Goal: Obtain resource: Download file/media

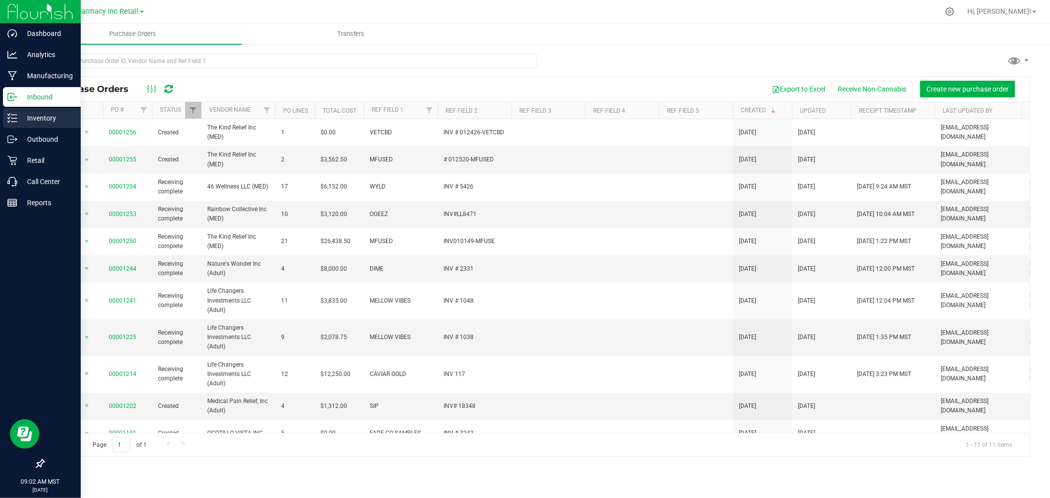
click at [15, 118] on line at bounding box center [13, 118] width 5 height 0
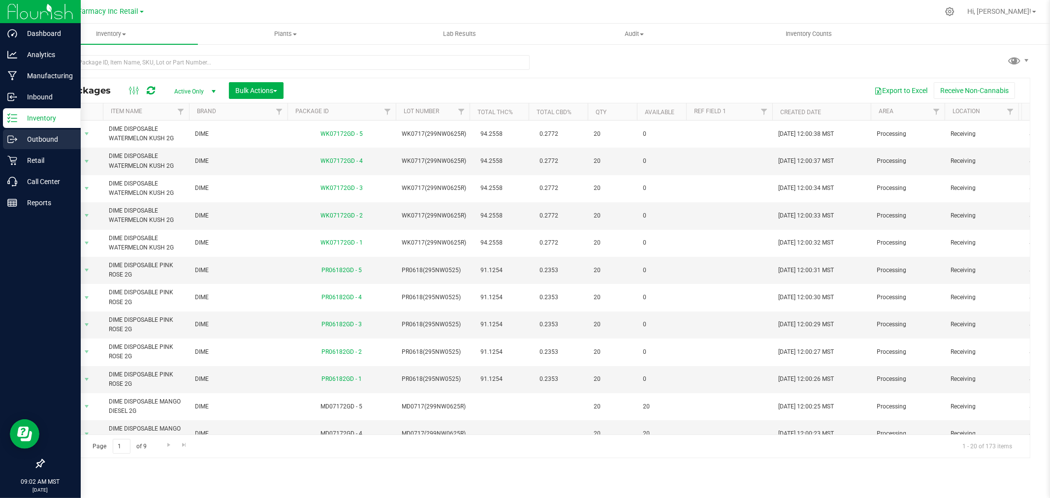
click at [42, 135] on p "Outbound" at bounding box center [46, 139] width 59 height 12
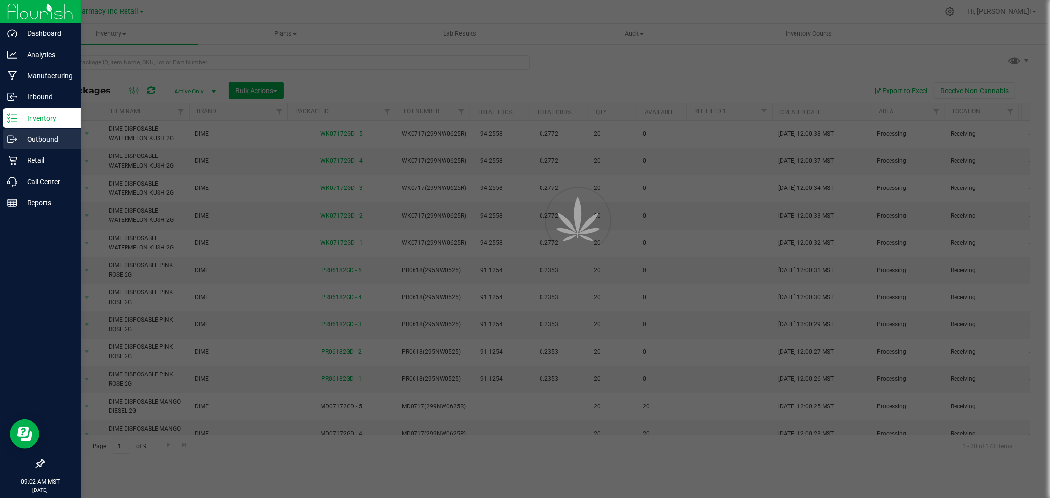
click at [42, 135] on p "Outbound" at bounding box center [46, 139] width 59 height 12
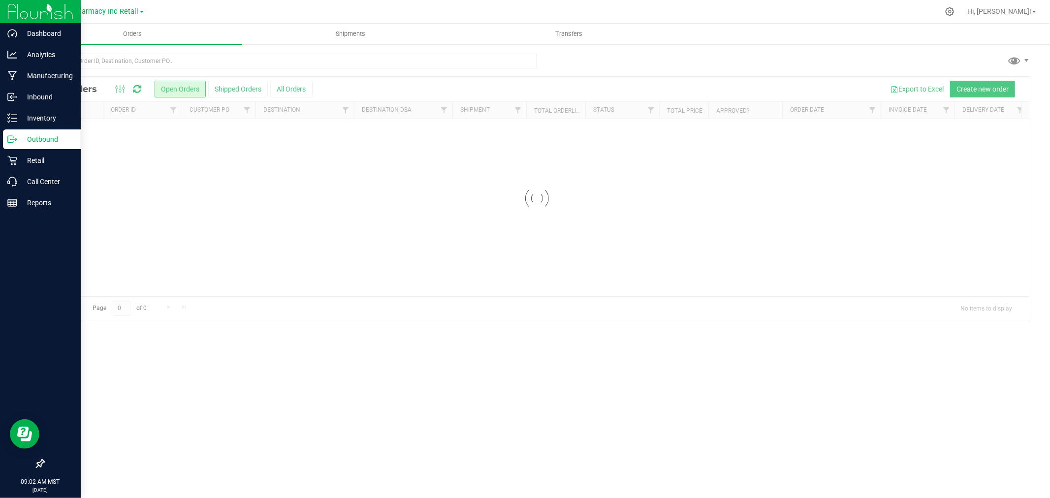
click at [42, 135] on p "Outbound" at bounding box center [46, 139] width 59 height 12
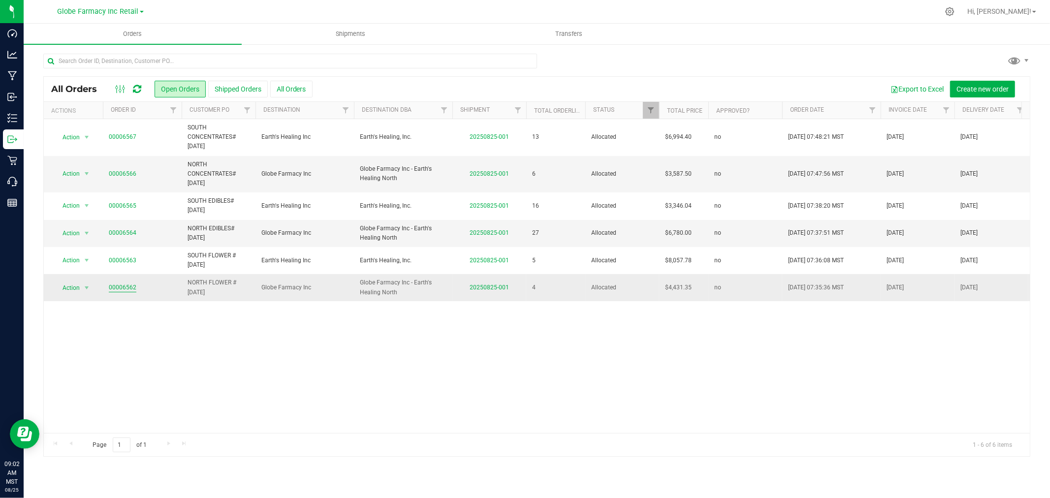
click at [119, 288] on link "00006562" at bounding box center [123, 287] width 28 height 9
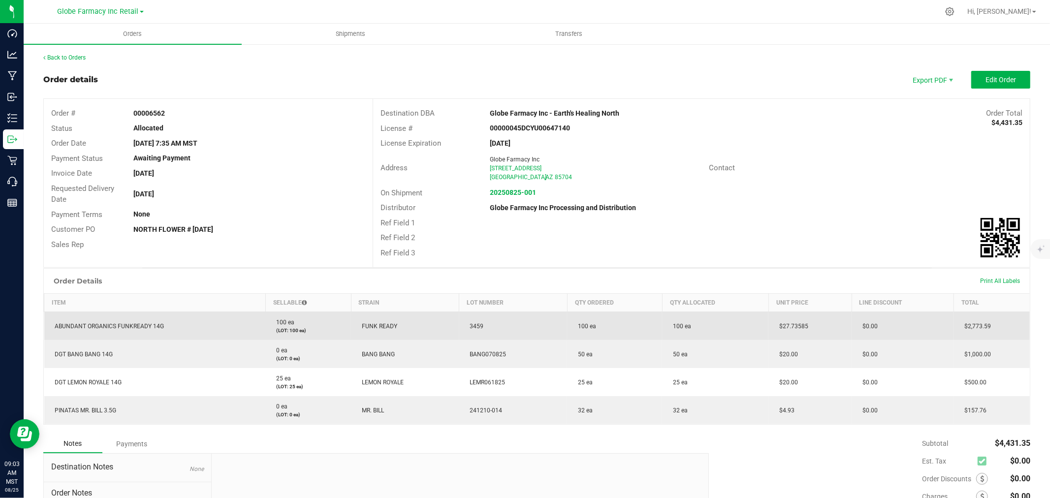
click at [814, 318] on td "$27.73585" at bounding box center [810, 326] width 83 height 29
click at [790, 328] on span "$27.73585" at bounding box center [792, 326] width 34 height 7
copy span "$27.73585"
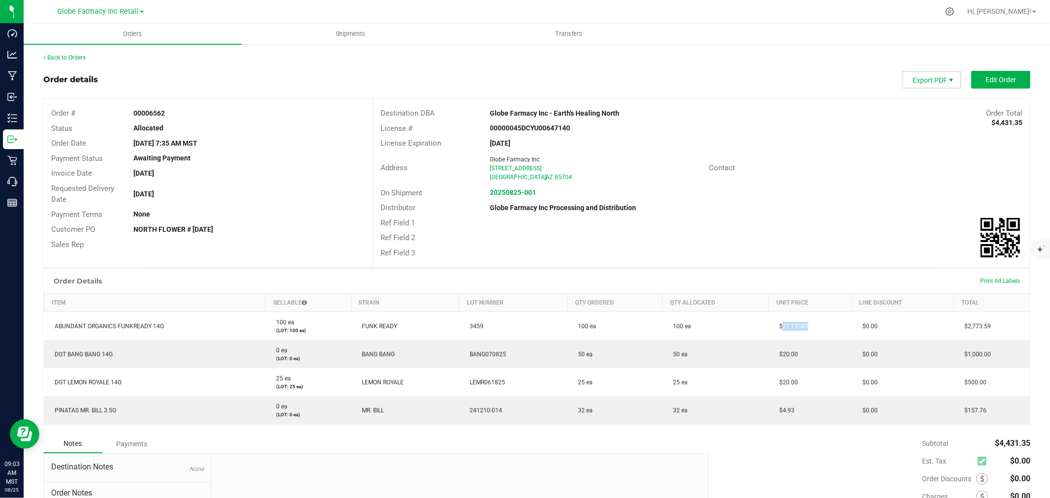
click at [947, 77] on span "Export PDF" at bounding box center [951, 80] width 8 height 8
click at [937, 152] on span "Picking List PDF" at bounding box center [925, 154] width 61 height 14
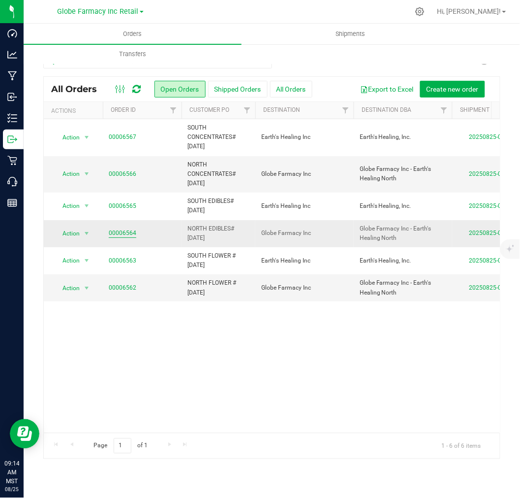
click at [115, 231] on link "00006564" at bounding box center [123, 232] width 28 height 9
click at [118, 178] on link "00006566" at bounding box center [123, 173] width 28 height 9
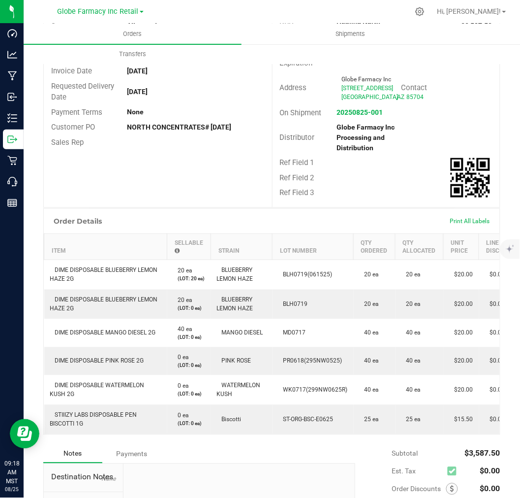
scroll to position [109, 0]
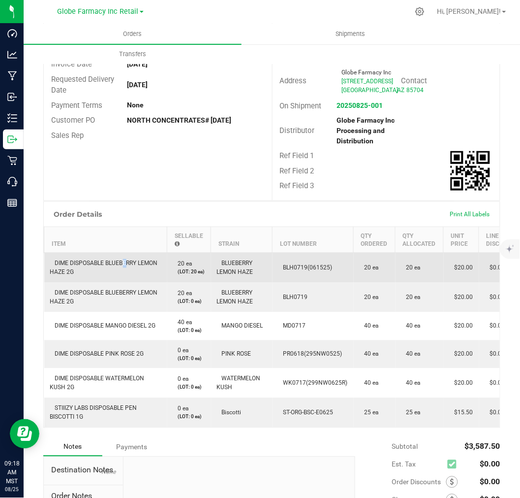
click at [121, 276] on span "DIME DISPOSABLE BLUEBERRY LEMON HAZE 2G" at bounding box center [104, 268] width 108 height 16
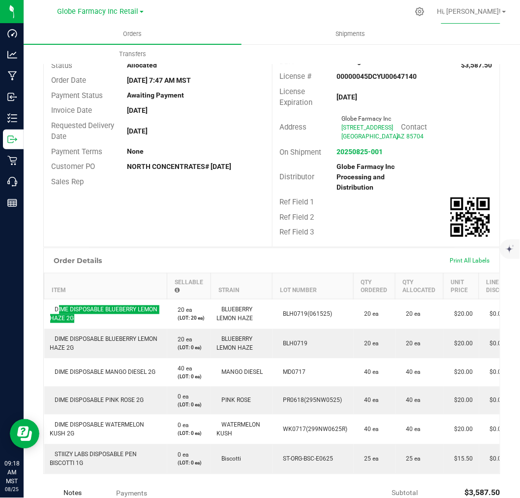
scroll to position [0, 0]
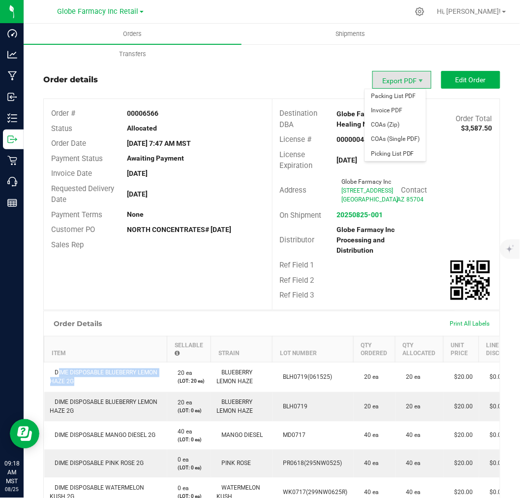
click at [409, 79] on span "Export PDF" at bounding box center [402, 80] width 59 height 18
click at [394, 157] on span "Picking List PDF" at bounding box center [395, 154] width 61 height 14
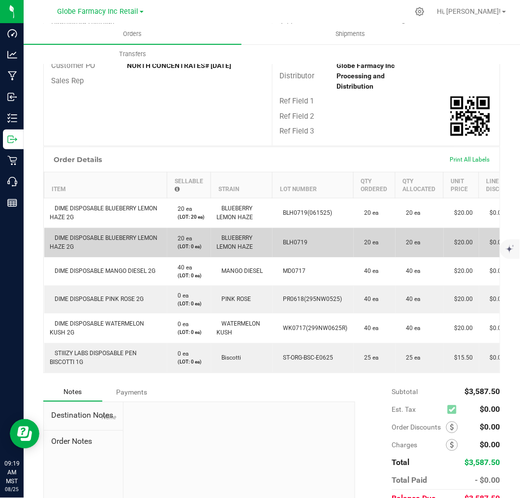
click at [114, 251] on span "DIME DISPOSABLE BLUEBERRY LEMON HAZE 2G" at bounding box center [104, 243] width 108 height 16
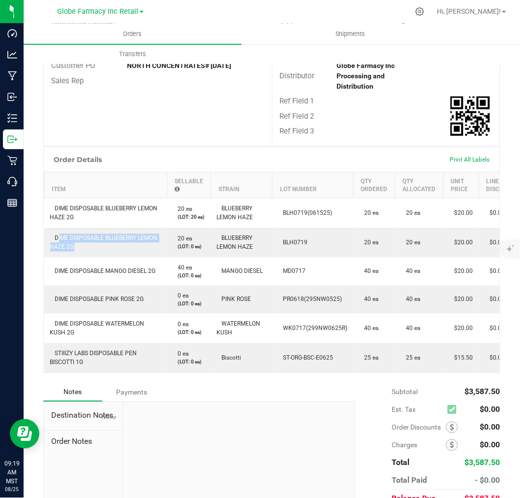
copy span "DIME DISPOSABLE BLUEBERRY LEMON HAZE 2G"
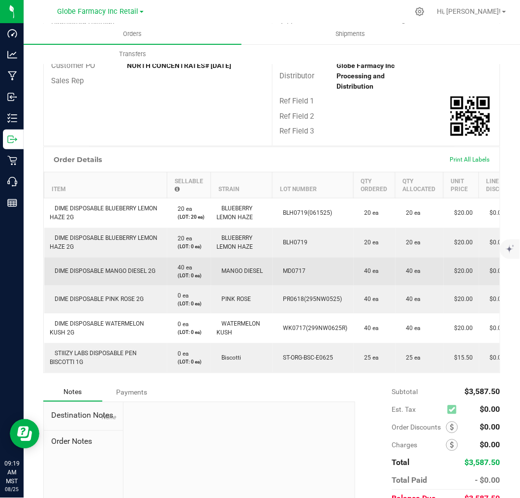
click at [72, 275] on span "DIME DISPOSABLE MANGO DIESEL 2G" at bounding box center [103, 271] width 106 height 7
copy span "DIME DISPOSABLE MANGO DIESEL 2G"
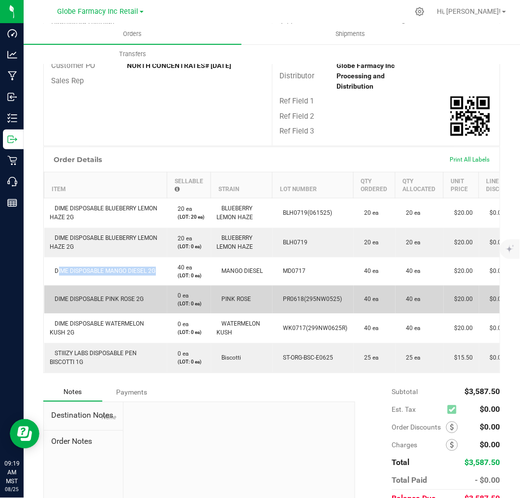
click at [67, 303] on span "DIME DISPOSABLE PINK ROSE 2G" at bounding box center [97, 299] width 94 height 7
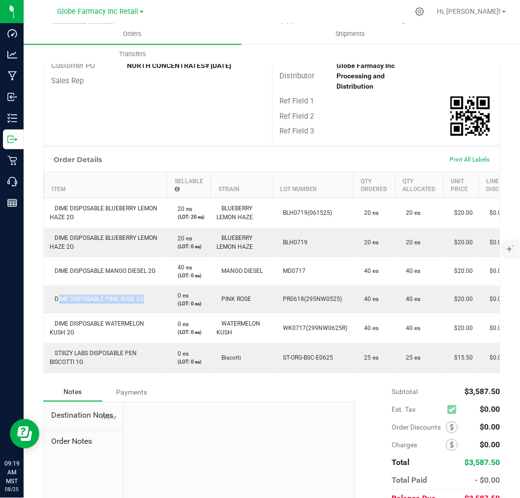
copy span "DIME DISPOSABLE PINK ROSE 2G"
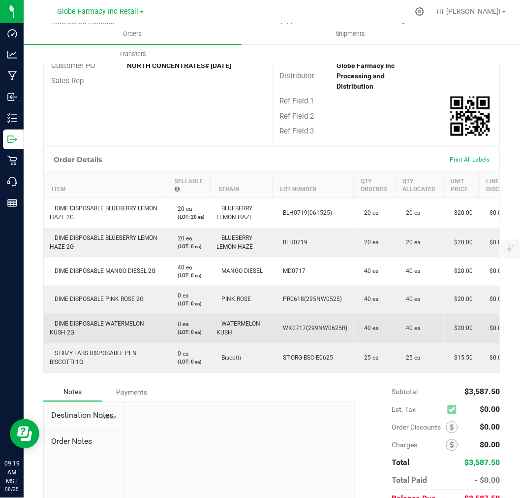
click at [80, 343] on td "DIME DISPOSABLE WATERMELON KUSH 2G" at bounding box center [105, 329] width 123 height 30
copy span "DIME DISPOSABLE WATERMELON KUSH 2G"
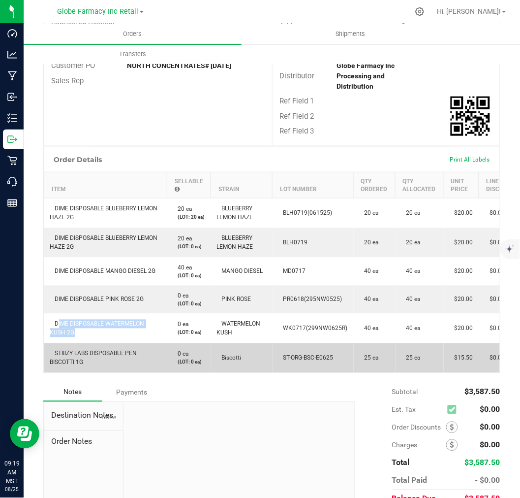
click at [87, 373] on td "STIIIZY LABS DISPOSABLE PEN BISCOTTI 1G" at bounding box center [105, 358] width 123 height 30
click at [86, 373] on td "STIIIZY LABS DISPOSABLE PEN BISCOTTI 1G" at bounding box center [105, 358] width 123 height 30
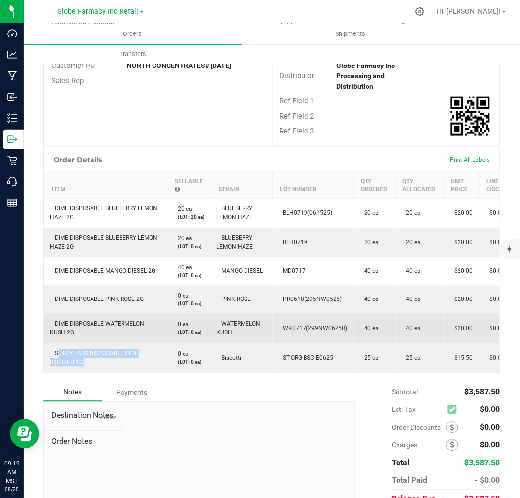
copy span "STIIIZY LABS DISPOSABLE PEN BISCOTTI 1G"
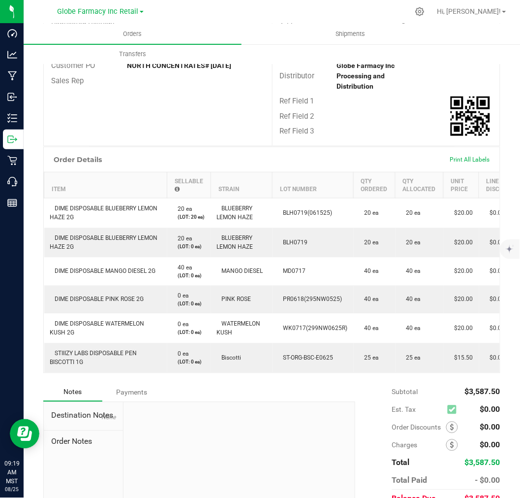
click at [401, 373] on div "Order Details Print All Labels Item Sellable Strain Lot Number Qty Ordered Qty …" at bounding box center [271, 260] width 457 height 227
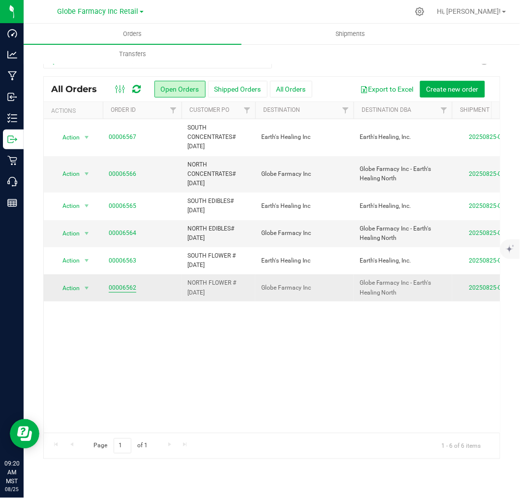
click at [120, 285] on link "00006562" at bounding box center [123, 287] width 28 height 9
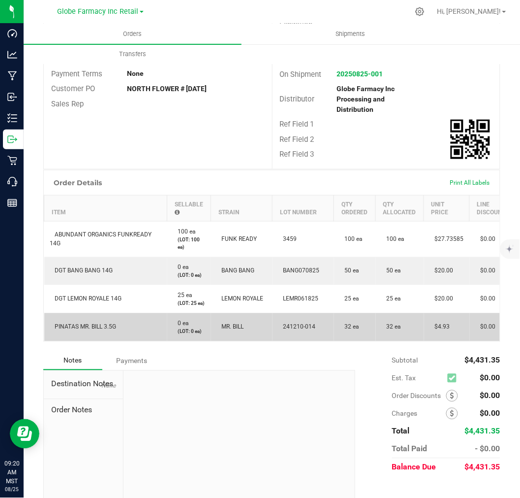
scroll to position [189, 0]
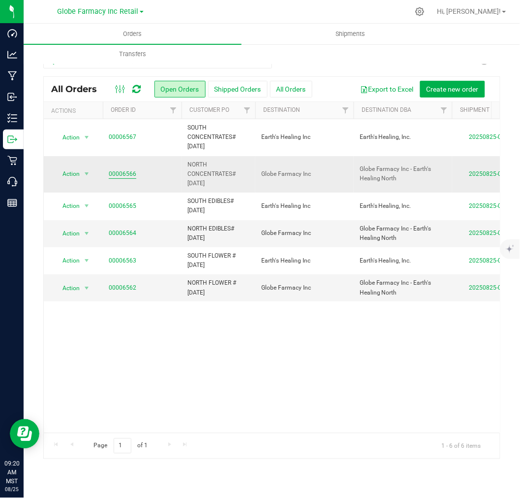
click at [121, 175] on link "00006566" at bounding box center [123, 173] width 28 height 9
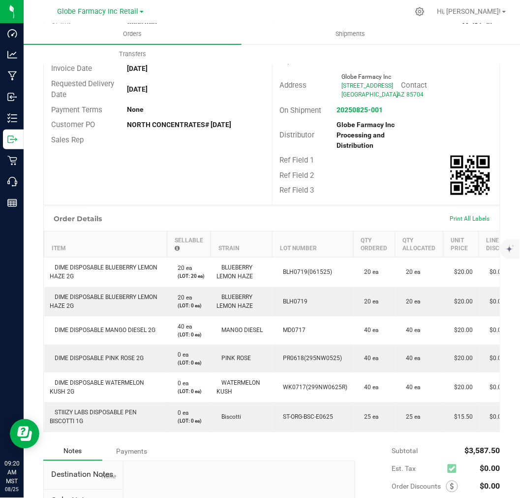
scroll to position [109, 0]
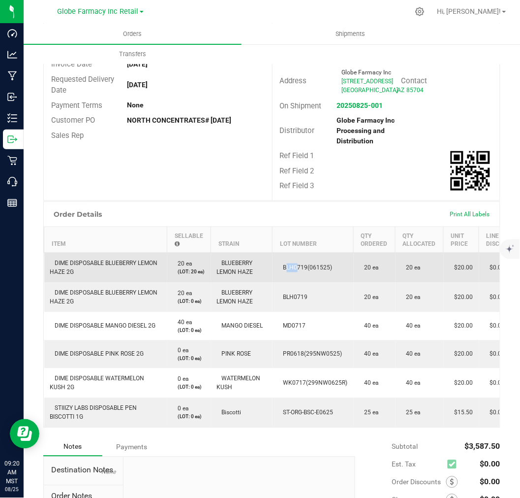
drag, startPoint x: 276, startPoint y: 283, endPoint x: 294, endPoint y: 283, distance: 18.2
click at [294, 283] on td "BLH0719(061525)" at bounding box center [313, 268] width 81 height 30
click at [286, 271] on span "BLH0719(061525)" at bounding box center [306, 267] width 54 height 7
click at [281, 271] on span "BLH0719(061525)" at bounding box center [306, 267] width 54 height 7
drag, startPoint x: 284, startPoint y: 288, endPoint x: 332, endPoint y: 287, distance: 48.8
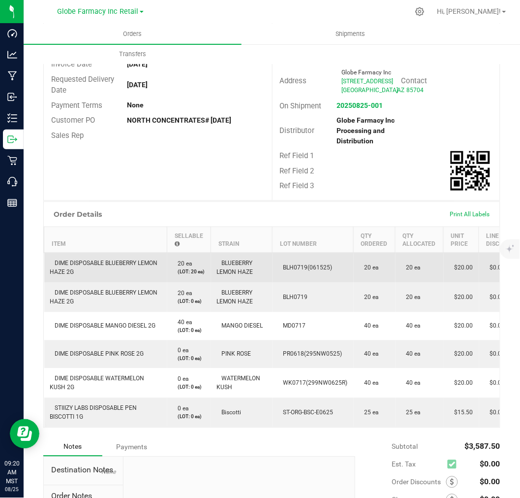
click at [332, 283] on td "BLH0719(061525)" at bounding box center [313, 268] width 81 height 30
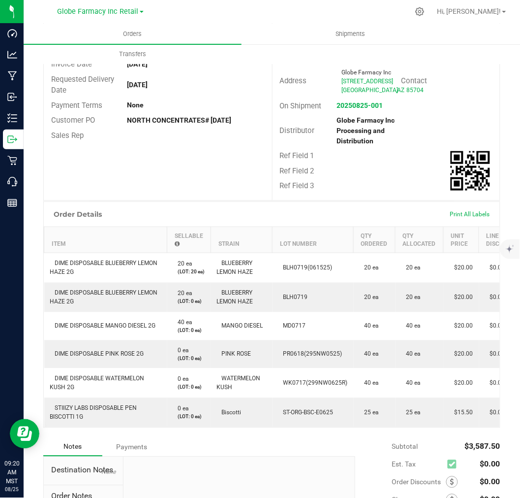
copy span "BLH0719(061525)"
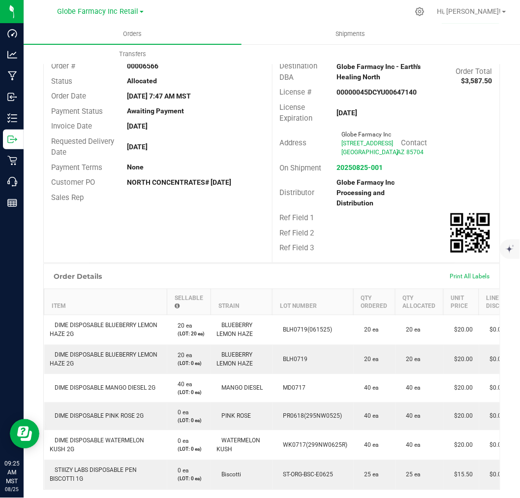
scroll to position [0, 0]
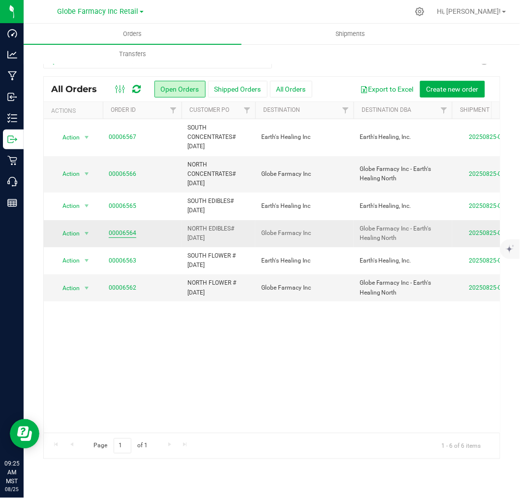
click at [121, 232] on link "00006564" at bounding box center [123, 232] width 28 height 9
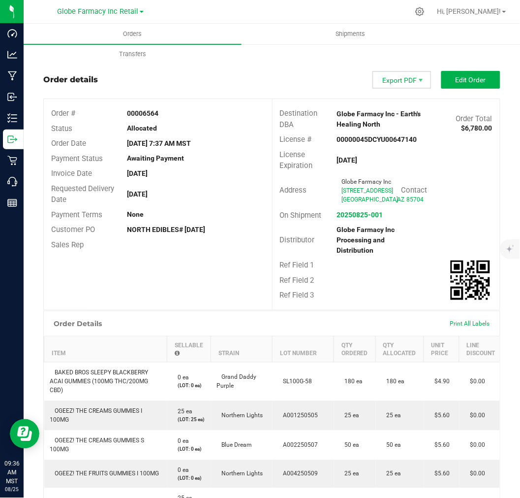
click at [378, 72] on span "Export PDF" at bounding box center [402, 80] width 59 height 18
click at [390, 87] on span "Export PDF" at bounding box center [402, 80] width 59 height 18
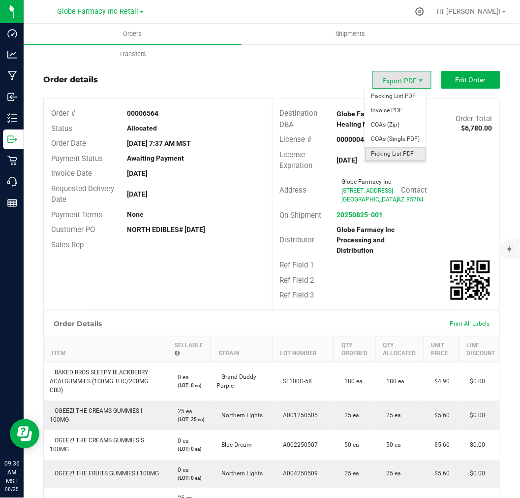
click at [406, 152] on span "Picking List PDF" at bounding box center [395, 154] width 61 height 14
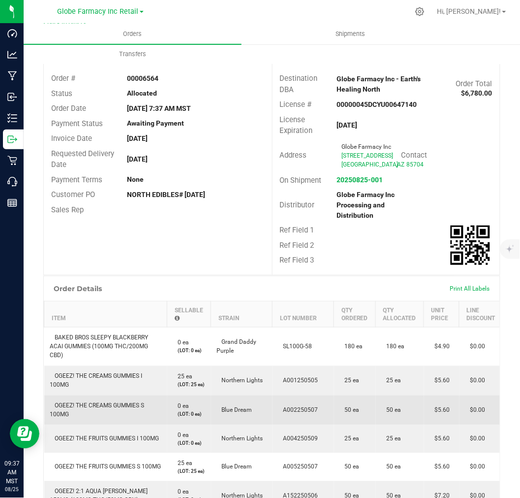
scroll to position [55, 0]
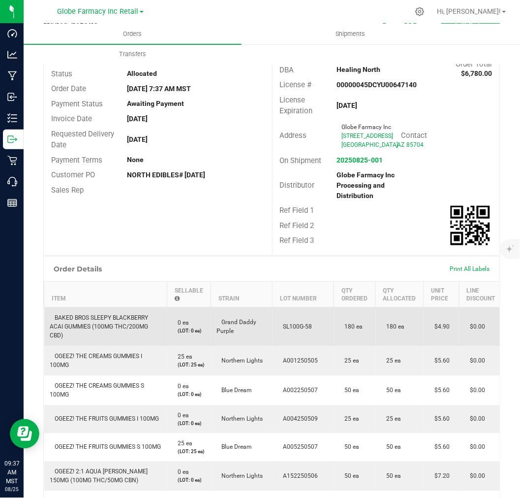
click at [97, 328] on td "BAKED BROS SLEEPY BLACKBERRY ACAI GUMMIES (100MG THC/200MG CBD)" at bounding box center [105, 326] width 123 height 39
copy span "BAKED BROS SLEEPY BLACKBERRY ACAI GUMMIES (100MG THC/200MG CBD)"
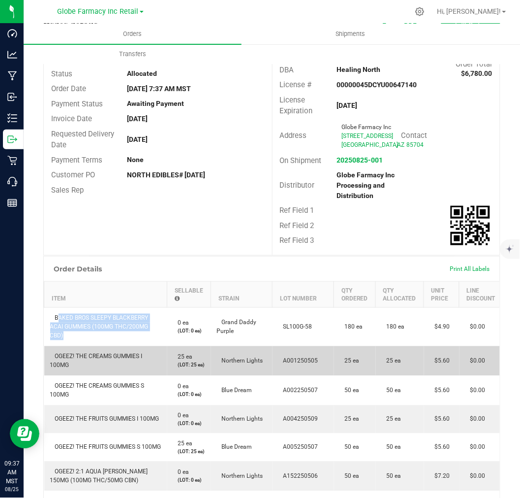
click at [68, 369] on span "OGEEZ! THE CREAMS GUMMIES I 100MG" at bounding box center [96, 361] width 93 height 16
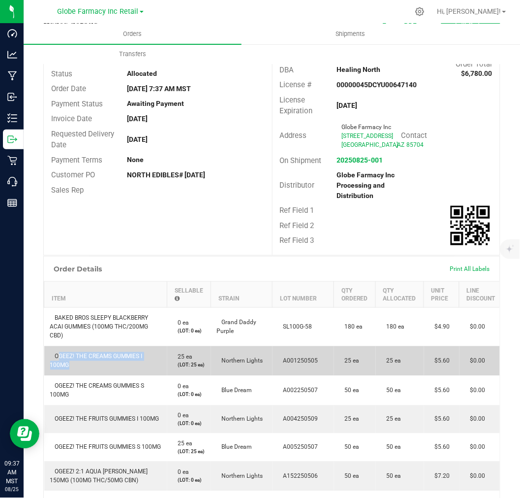
click at [68, 369] on span "OGEEZ! THE CREAMS GUMMIES I 100MG" at bounding box center [96, 361] width 93 height 16
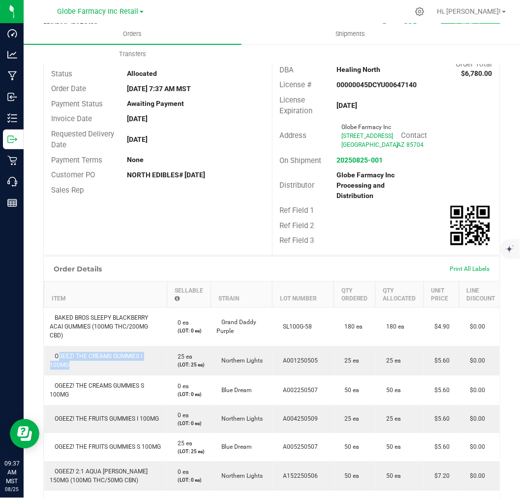
copy span "OGEEZ! THE CREAMS GUMMIES I 100MG"
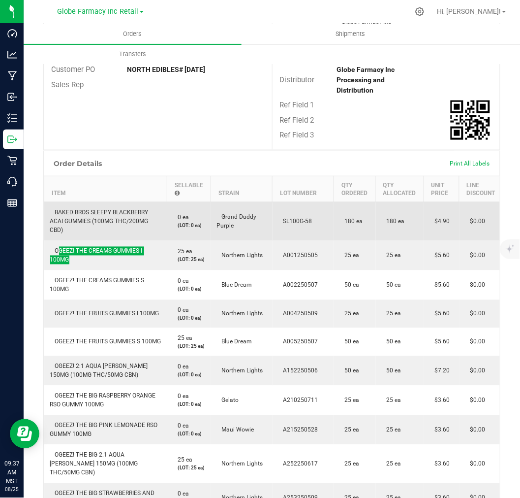
scroll to position [164, 0]
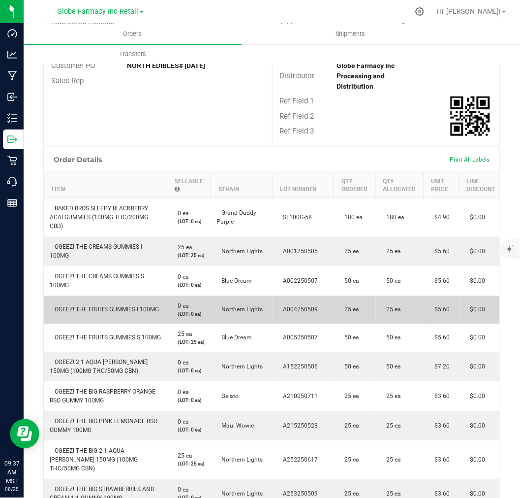
click at [63, 324] on td "OGEEZ! THE FRUITS GUMMIES I 100MG" at bounding box center [105, 310] width 123 height 28
copy span "OGEEZ! THE FRUITS GUMMIES I 100MG"
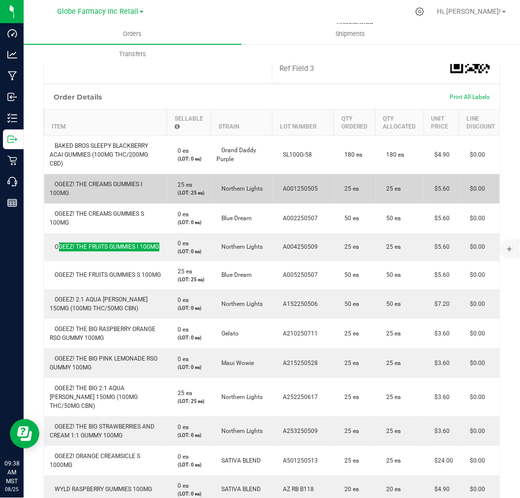
scroll to position [273, 0]
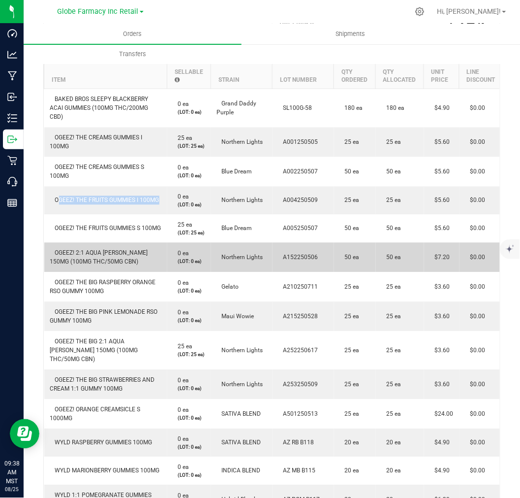
click at [109, 265] on span "OGEEZ! 2:1 AQUA [PERSON_NAME] 150MG (100MG THC/50MG CBN)" at bounding box center [99, 258] width 98 height 16
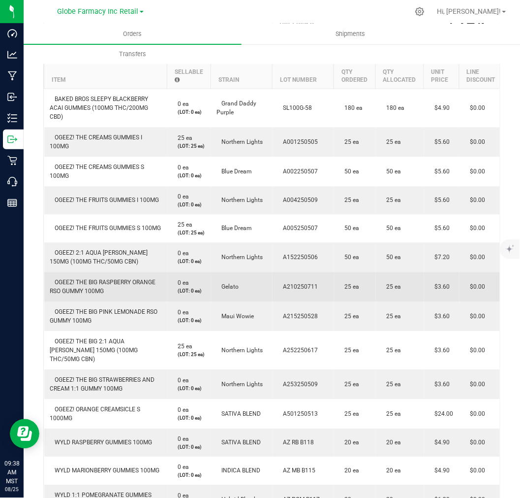
click at [79, 295] on span "OGEEZ! THE BIG RASPBERRY ORANGE RSO GUMMY 100MG" at bounding box center [103, 287] width 106 height 16
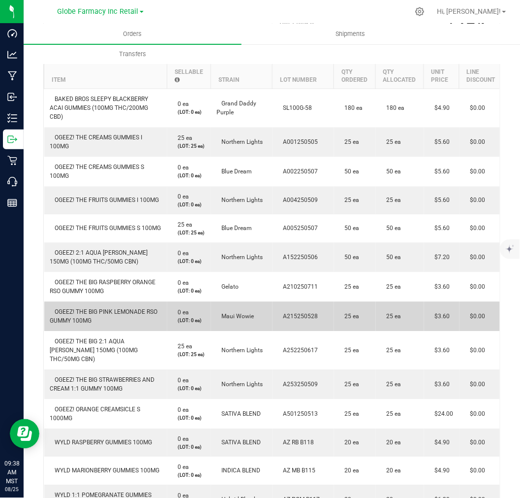
click at [139, 331] on td "OGEEZ! THE BIG PINK LEMONADE RSO GUMMY 100MG" at bounding box center [105, 317] width 123 height 30
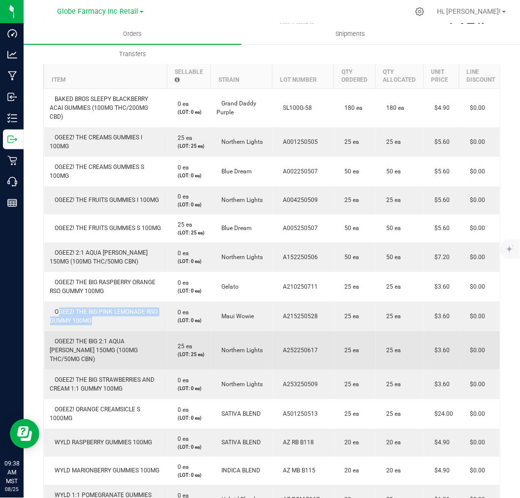
click at [112, 363] on span "OGEEZ! THE BIG 2:1 AQUA [PERSON_NAME] 150MG (100MG THC/50MG CBN)" at bounding box center [94, 350] width 88 height 25
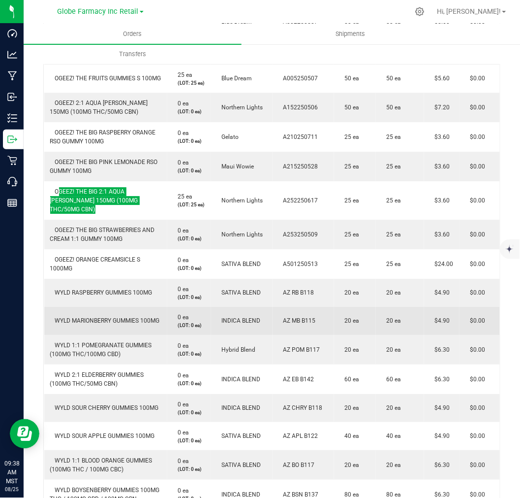
scroll to position [492, 0]
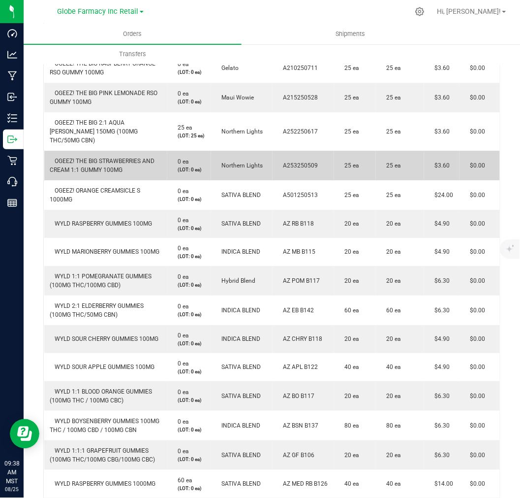
click at [122, 173] on span "OGEEZ! THE BIG STRAWBERRIES AND CREAM 1:1 GUMMY 100MG" at bounding box center [102, 166] width 105 height 16
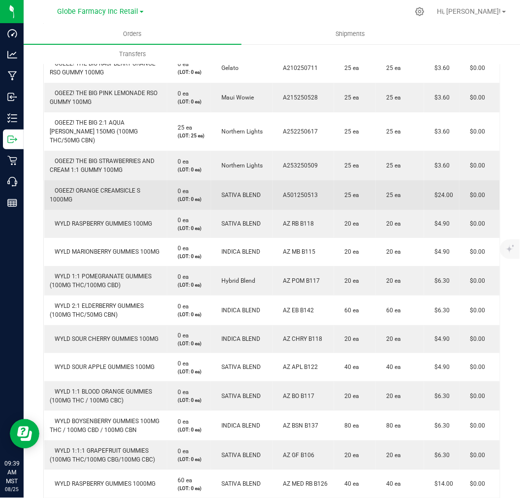
click at [63, 203] on span "OGEEZ! ORANGE CREAMSICLE S 1000MG" at bounding box center [95, 195] width 91 height 16
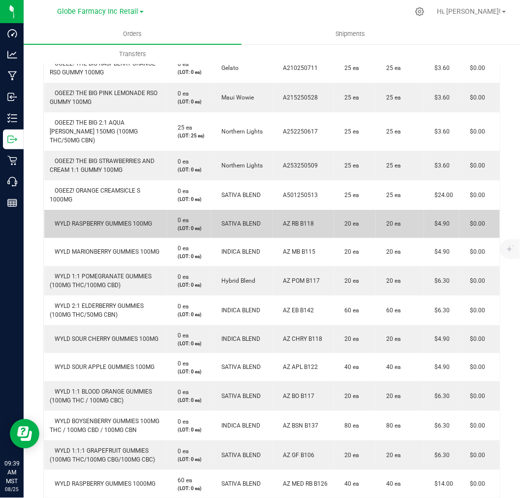
click at [80, 238] on td "WYLD RASPBERRY GUMMIES 100MG" at bounding box center [105, 224] width 123 height 28
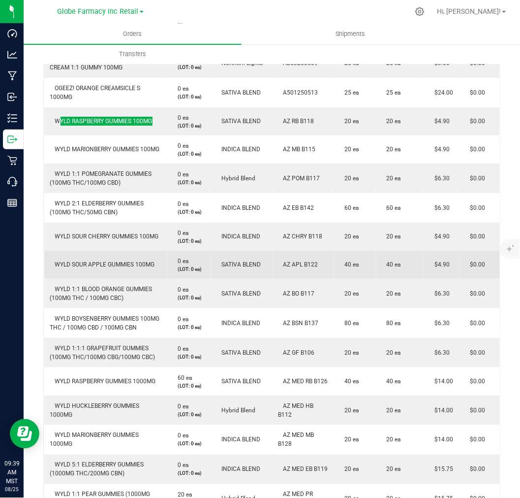
scroll to position [656, 0]
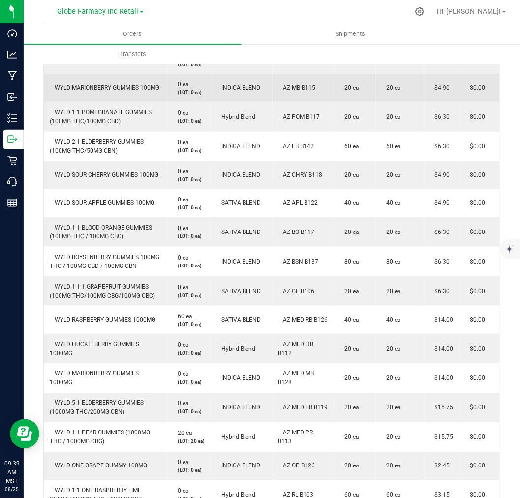
click at [111, 91] on span "WYLD MARIONBERRY GUMMIES 100MG" at bounding box center [105, 87] width 110 height 7
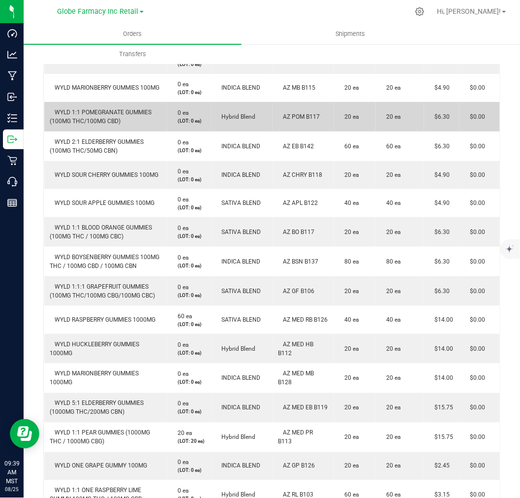
click at [80, 125] on span "WYLD 1:1 POMEGRANATE GUMMIES (100MG THC/100MG CBD)" at bounding box center [101, 117] width 102 height 16
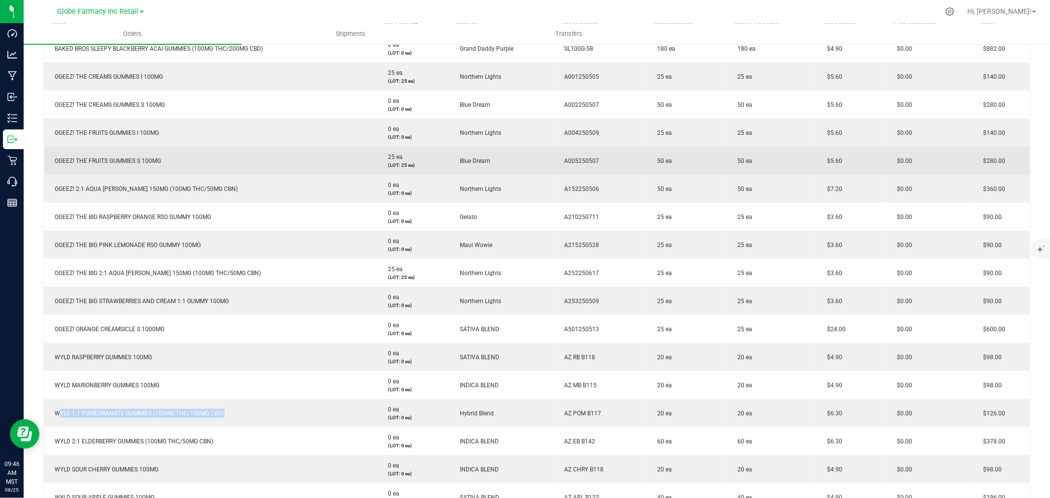
scroll to position [195, 0]
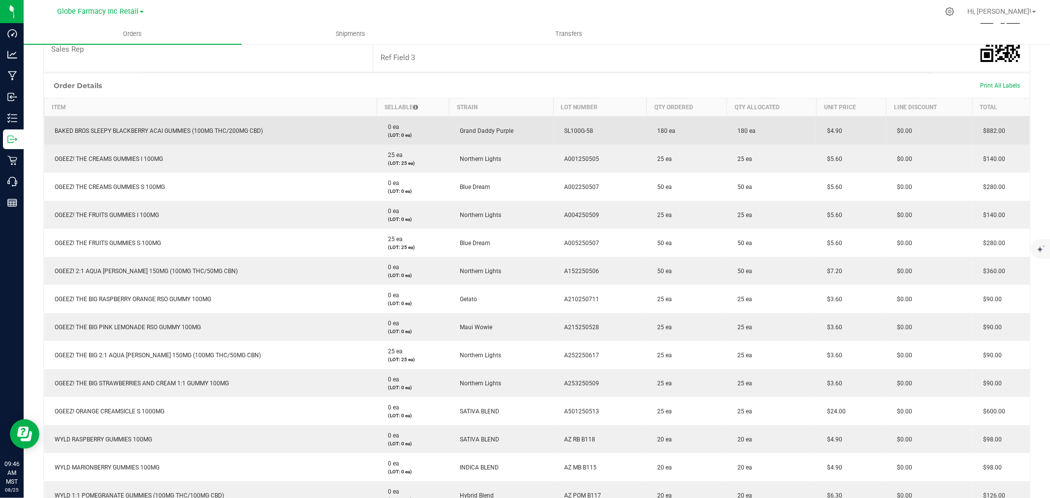
click at [585, 130] on span "SL100G-58" at bounding box center [576, 131] width 34 height 7
click at [596, 127] on td "SL100G-58" at bounding box center [599, 131] width 93 height 29
drag, startPoint x: 570, startPoint y: 128, endPoint x: 548, endPoint y: 128, distance: 22.2
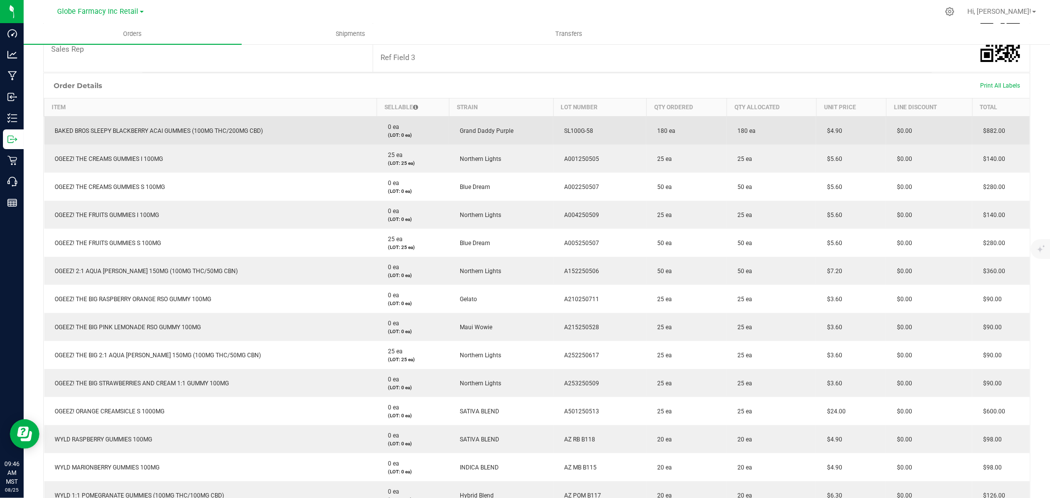
click at [548, 128] on outbound-order-line-row "BAKED BROS SLEEPY BLACKBERRY ACAI GUMMIES (100MG THC/200MG CBD) 0 ea (LOT: 0 ea…" at bounding box center [537, 131] width 986 height 29
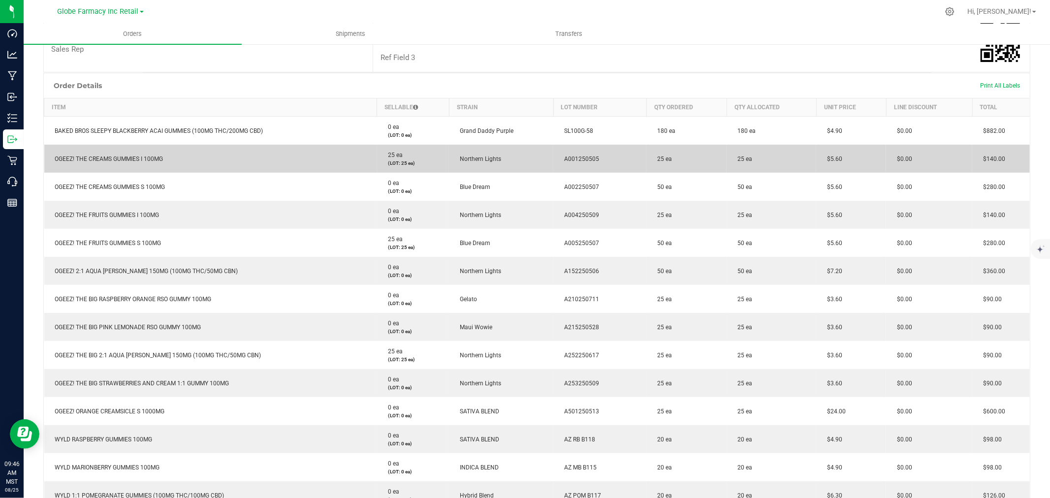
click at [566, 152] on td "A001250505" at bounding box center [599, 159] width 93 height 28
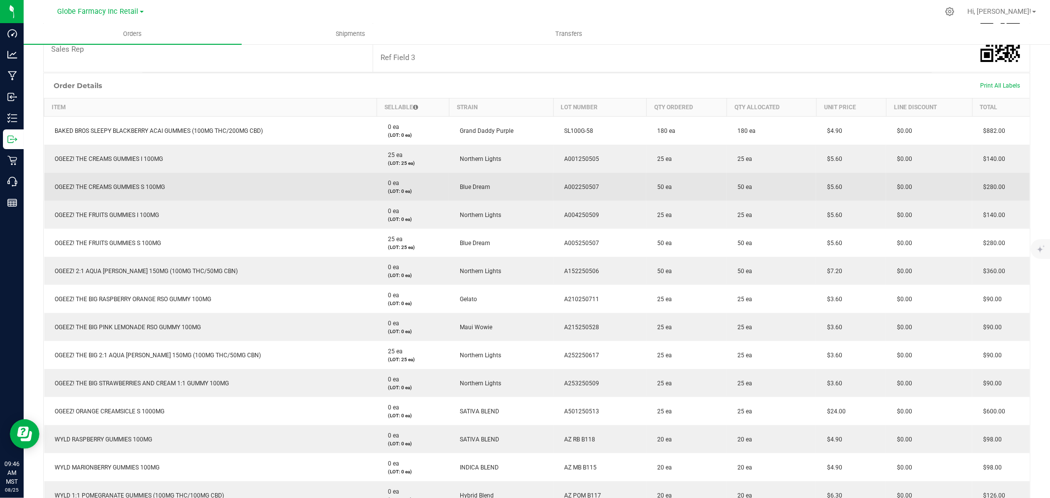
click at [585, 185] on span "A002250507" at bounding box center [579, 187] width 40 height 7
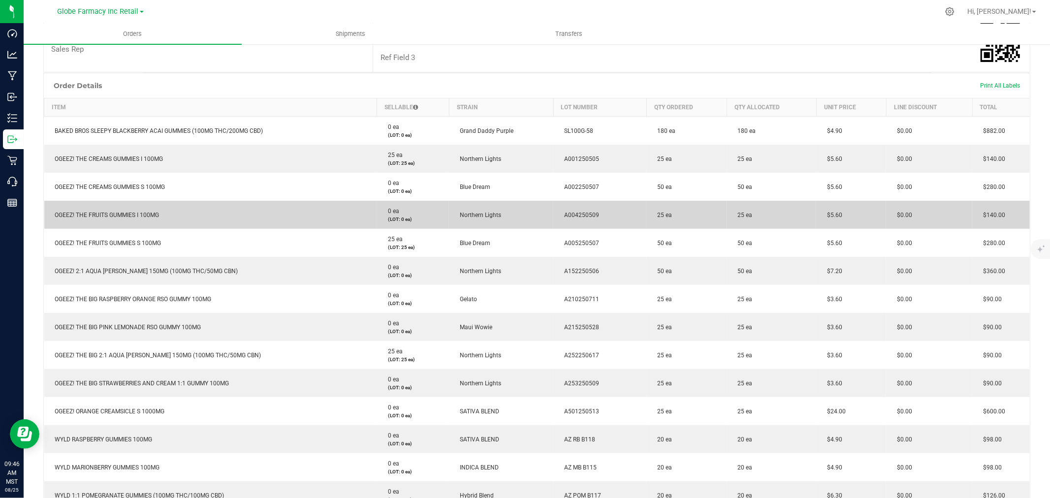
click at [582, 209] on td "A004250509" at bounding box center [599, 215] width 93 height 28
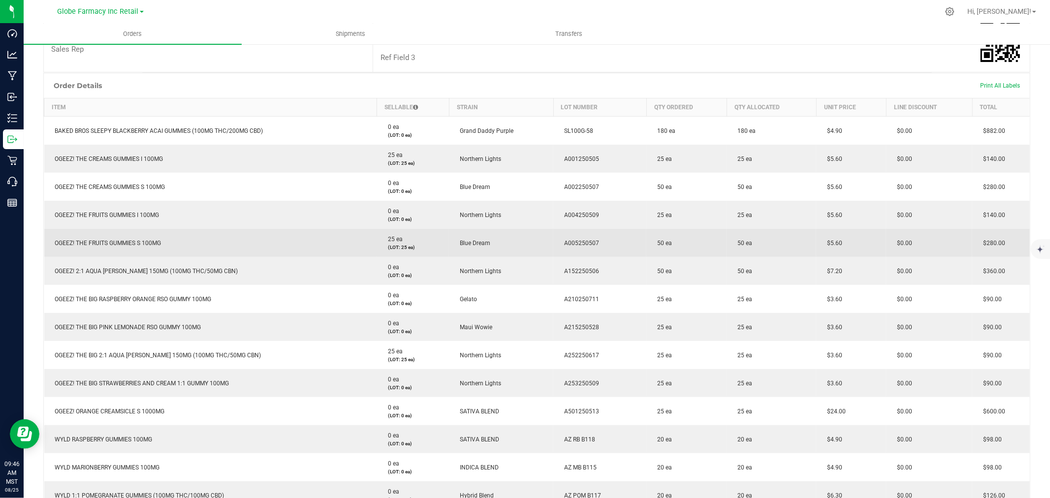
click at [577, 238] on td "A005250507" at bounding box center [599, 243] width 93 height 28
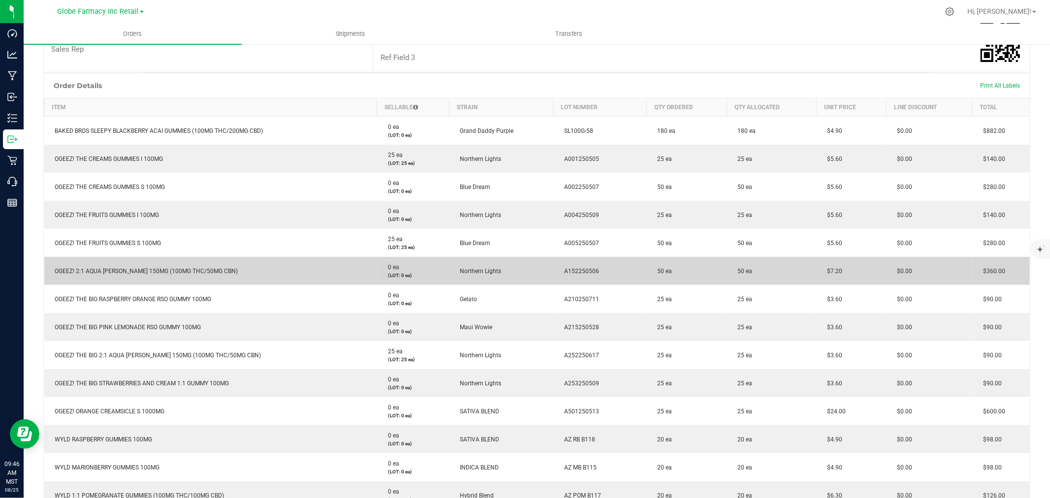
drag, startPoint x: 603, startPoint y: 267, endPoint x: 582, endPoint y: 267, distance: 21.2
click at [603, 267] on td "A152250506" at bounding box center [599, 271] width 93 height 28
click at [582, 268] on span "A152250506" at bounding box center [579, 271] width 40 height 7
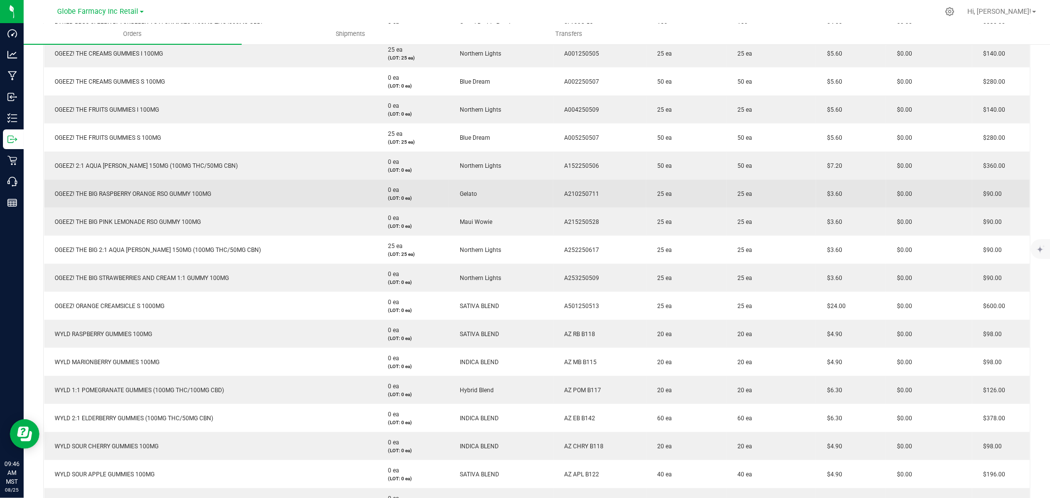
scroll to position [305, 0]
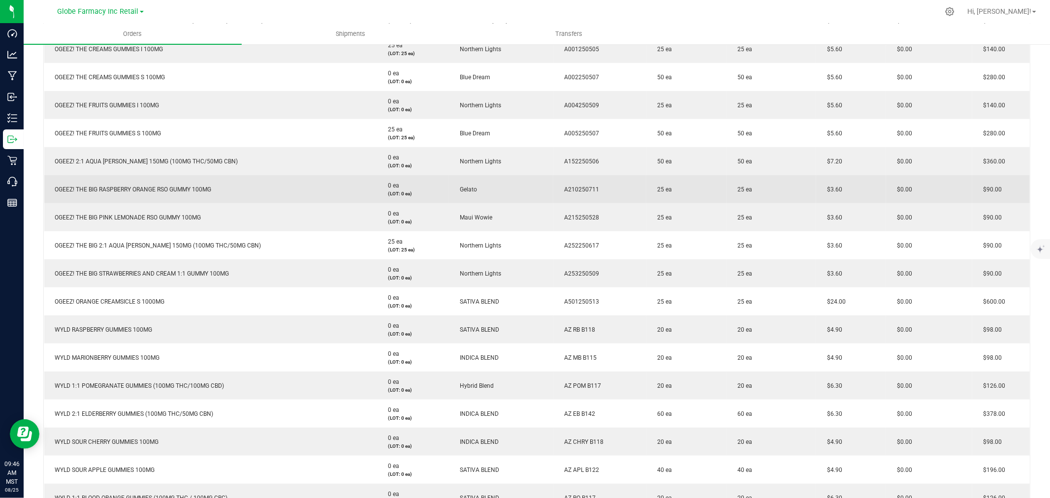
click at [568, 186] on span "A210250711" at bounding box center [579, 189] width 40 height 7
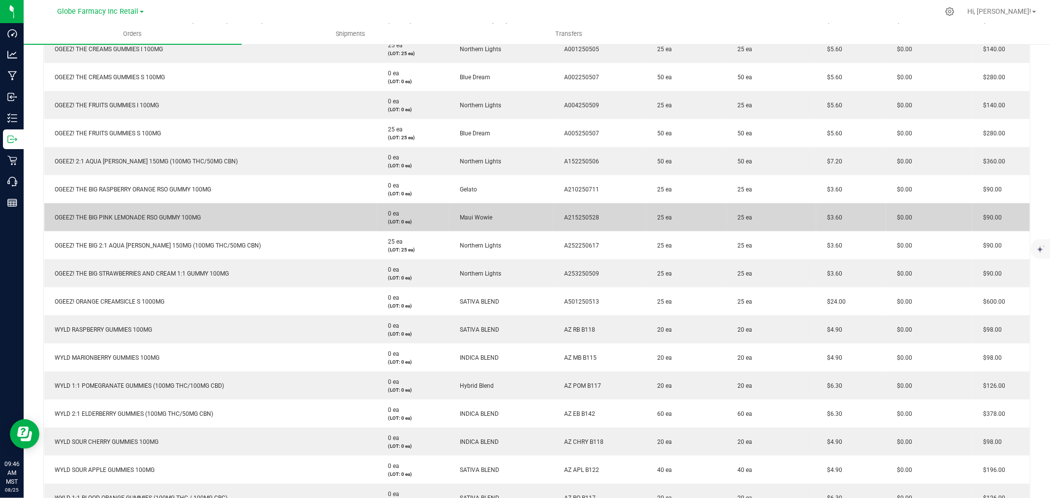
click at [581, 218] on span "A215250528" at bounding box center [579, 217] width 40 height 7
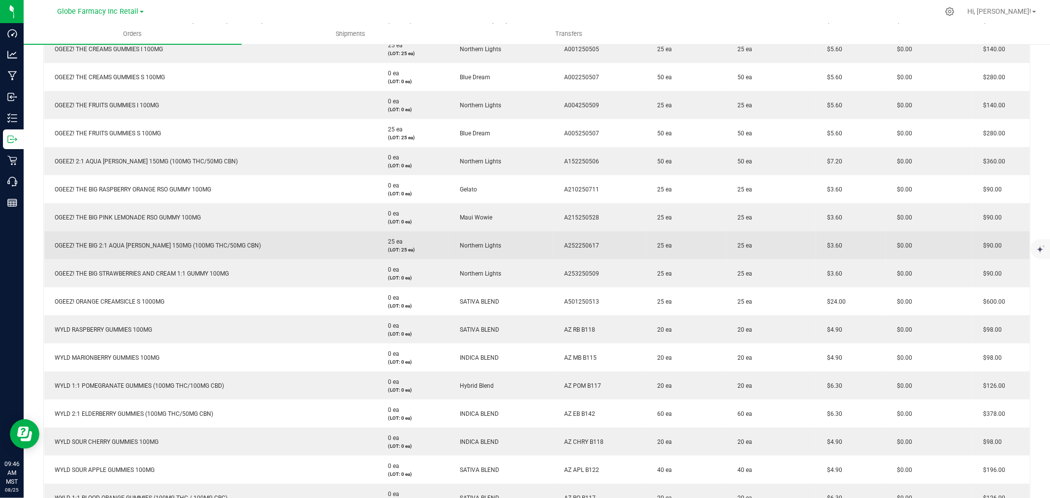
click at [584, 243] on span "A252250617" at bounding box center [579, 245] width 40 height 7
click at [583, 243] on span "A252250617" at bounding box center [579, 245] width 40 height 7
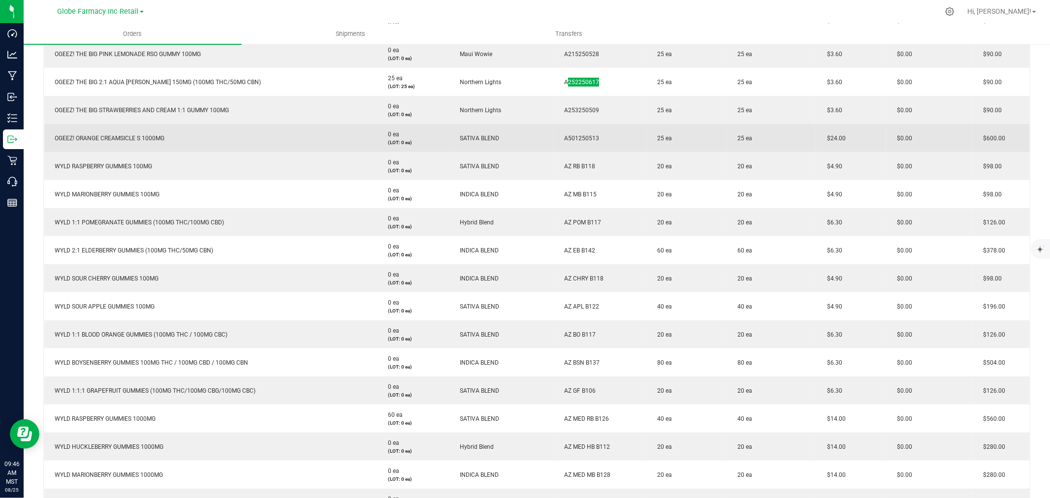
scroll to position [469, 0]
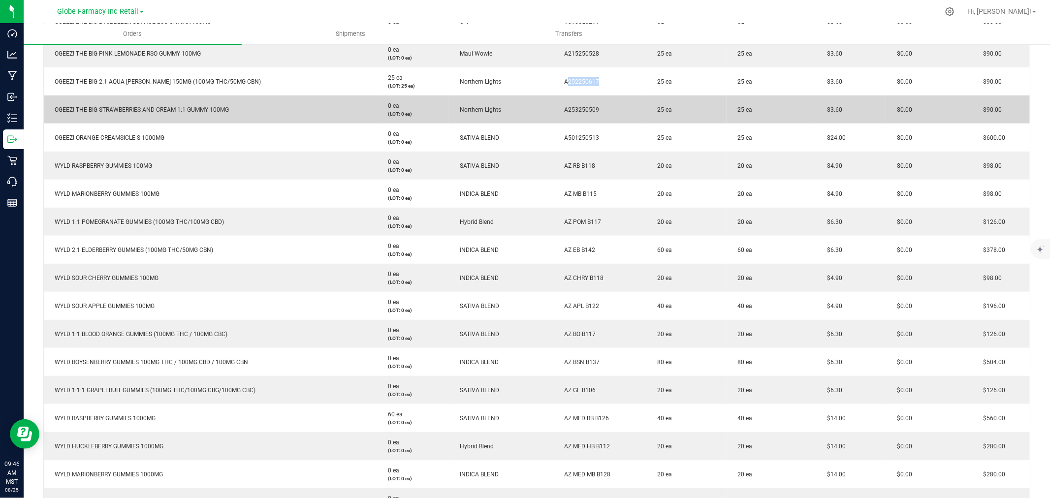
click at [581, 106] on span "A253250509" at bounding box center [579, 109] width 40 height 7
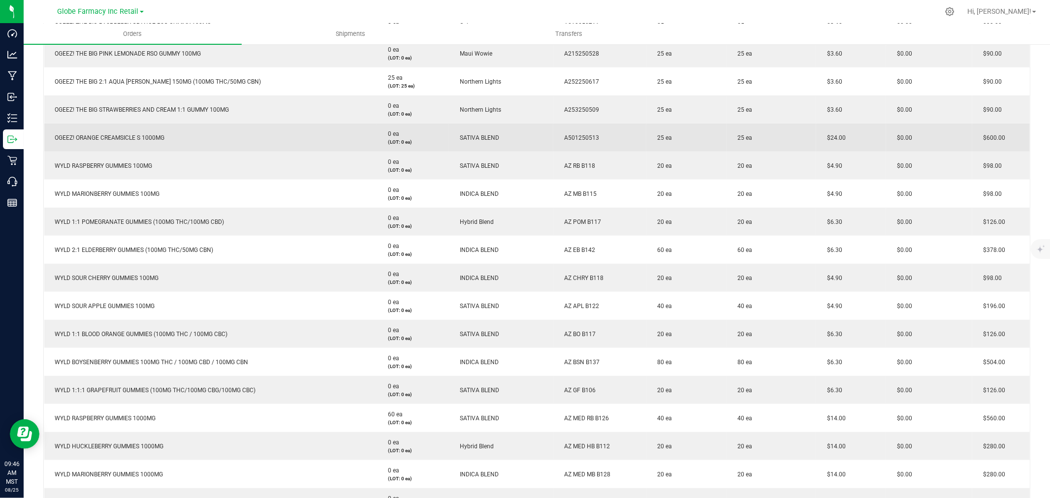
click at [571, 131] on td "A501250513" at bounding box center [599, 138] width 93 height 28
click at [571, 132] on td "A501250513" at bounding box center [599, 138] width 93 height 28
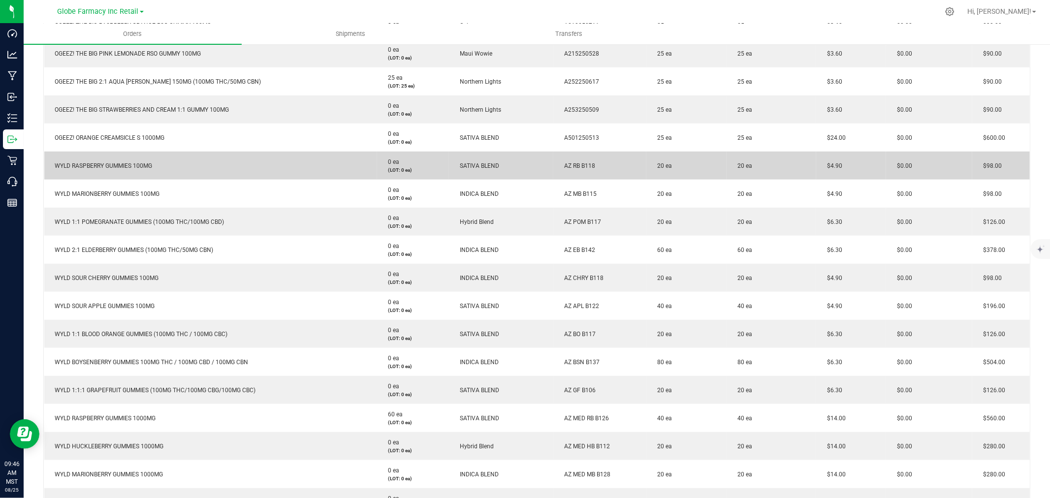
click at [573, 161] on td "AZ RB B118" at bounding box center [599, 166] width 93 height 28
drag, startPoint x: 592, startPoint y: 163, endPoint x: 566, endPoint y: 164, distance: 26.1
click at [566, 164] on td "AZ RB B118" at bounding box center [599, 166] width 93 height 28
click at [591, 163] on span "AZ RB B118" at bounding box center [577, 166] width 36 height 7
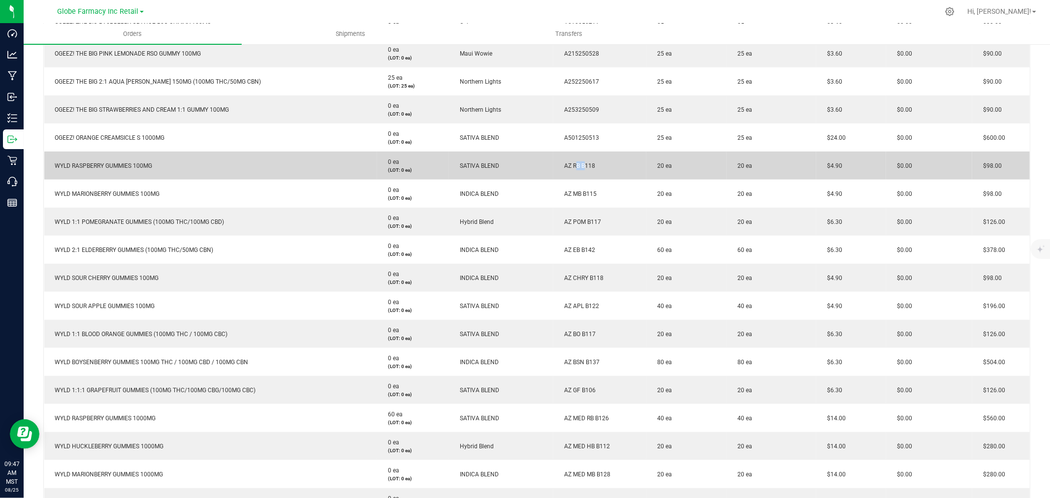
drag, startPoint x: 592, startPoint y: 163, endPoint x: 556, endPoint y: 160, distance: 36.2
click at [556, 160] on td "AZ RB B118" at bounding box center [599, 166] width 93 height 28
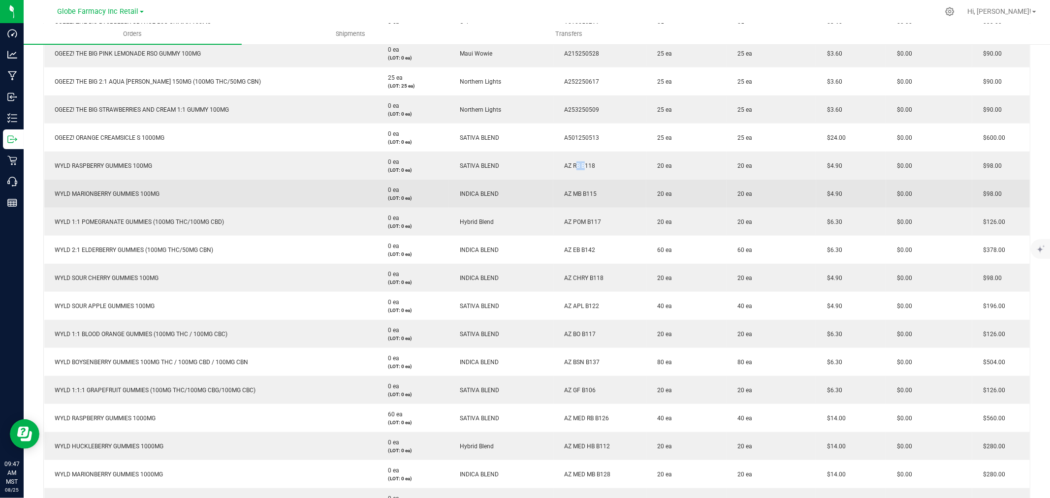
drag, startPoint x: 596, startPoint y: 191, endPoint x: 515, endPoint y: 188, distance: 81.3
click at [515, 188] on outbound-order-line-row "WYLD MARIONBERRY GUMMIES 100MG 0 ea (LOT: 0 ea) INDICA BLEND AZ MB B115 20 ea 2…" at bounding box center [537, 194] width 986 height 28
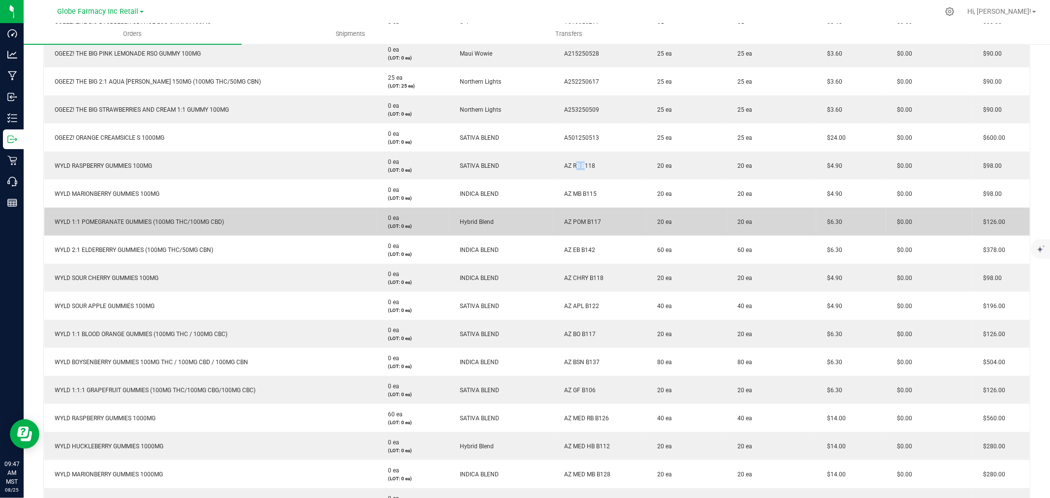
drag, startPoint x: 560, startPoint y: 219, endPoint x: 604, endPoint y: 219, distance: 43.3
click at [604, 219] on td "AZ POM B117" at bounding box center [599, 222] width 93 height 28
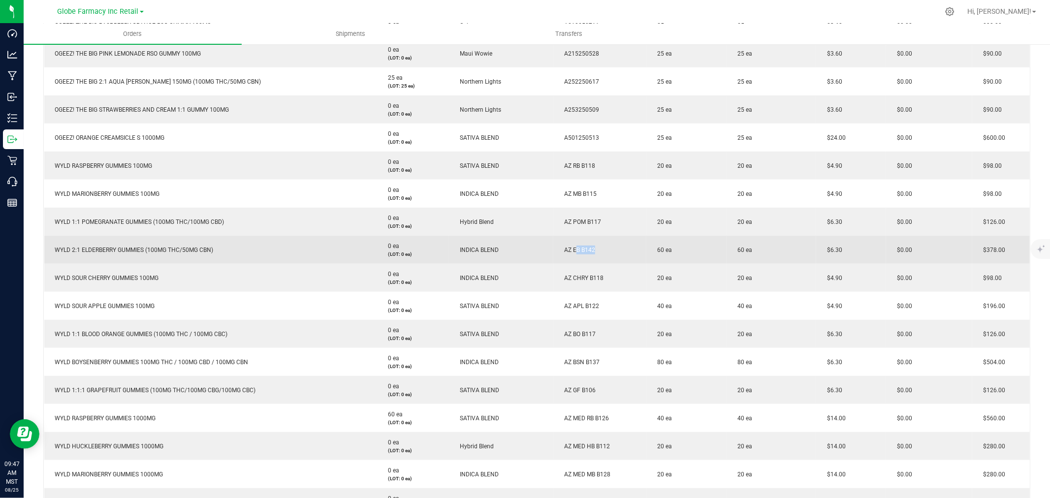
drag, startPoint x: 590, startPoint y: 244, endPoint x: 568, endPoint y: 247, distance: 22.3
click at [569, 247] on td "AZ EB B142" at bounding box center [599, 250] width 93 height 28
click at [565, 247] on span "AZ EB B142" at bounding box center [577, 250] width 36 height 7
drag, startPoint x: 561, startPoint y: 247, endPoint x: 606, endPoint y: 247, distance: 44.8
click at [606, 247] on td "AZ EB B142" at bounding box center [599, 250] width 93 height 28
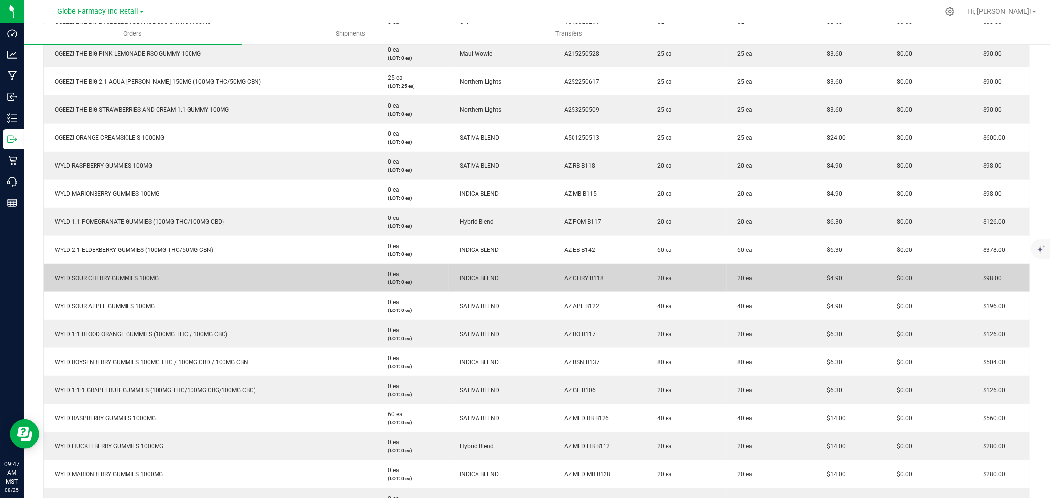
drag, startPoint x: 597, startPoint y: 277, endPoint x: 606, endPoint y: 277, distance: 8.9
click at [606, 277] on td "AZ CHRY B118" at bounding box center [599, 278] width 93 height 28
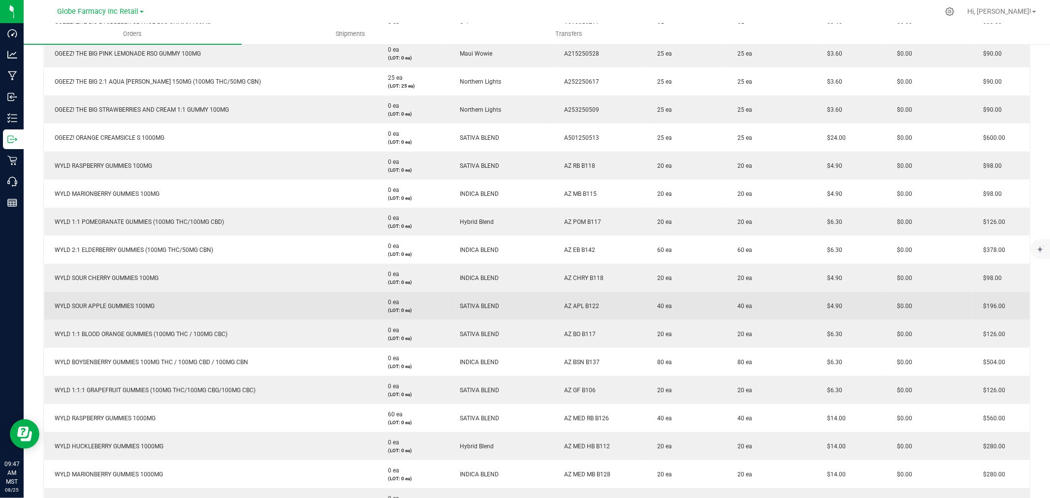
drag, startPoint x: 562, startPoint y: 306, endPoint x: 622, endPoint y: 303, distance: 60.1
click at [622, 303] on td "AZ APL B122" at bounding box center [599, 306] width 93 height 28
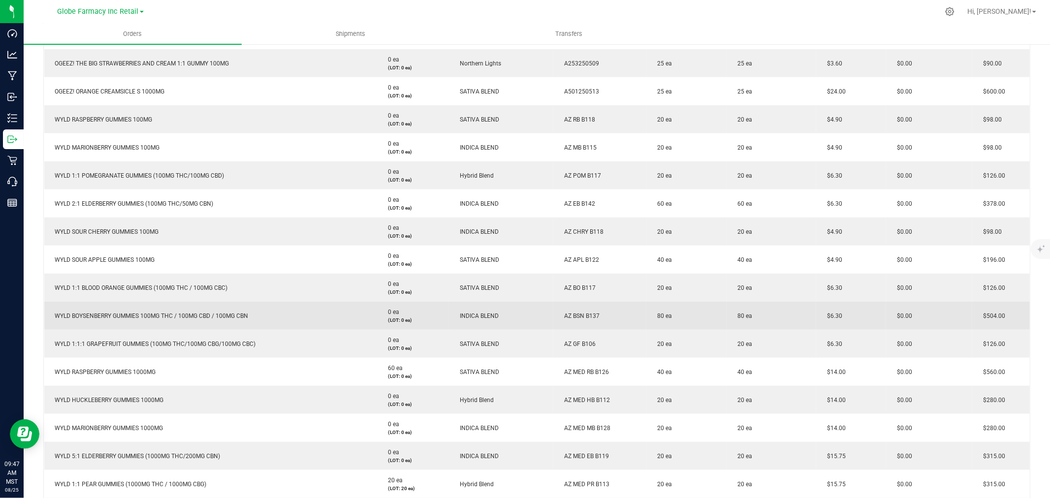
scroll to position [633, 0]
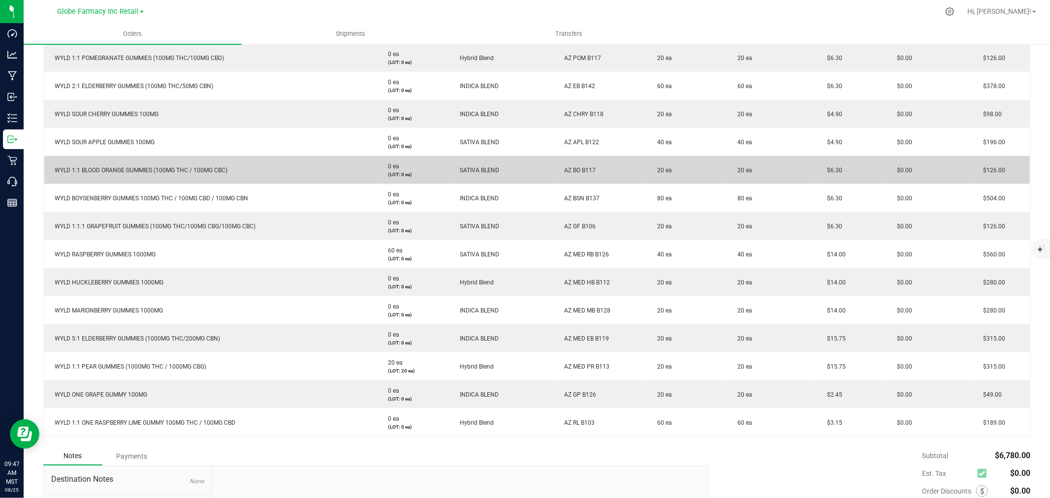
drag, startPoint x: 556, startPoint y: 170, endPoint x: 708, endPoint y: 175, distance: 151.3
click at [623, 164] on td "AZ BO B117" at bounding box center [599, 170] width 93 height 28
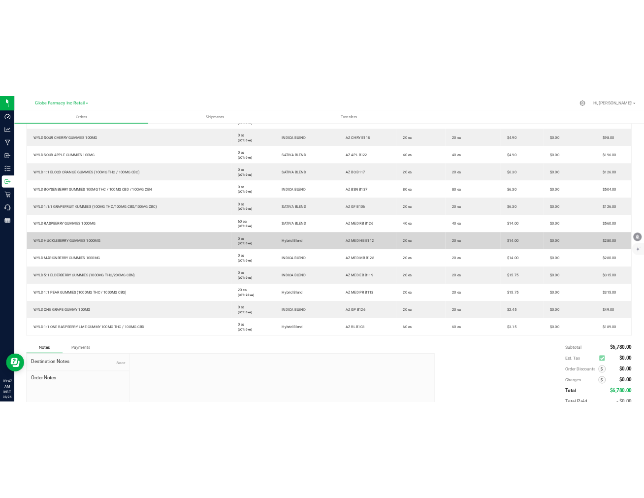
scroll to position [743, 0]
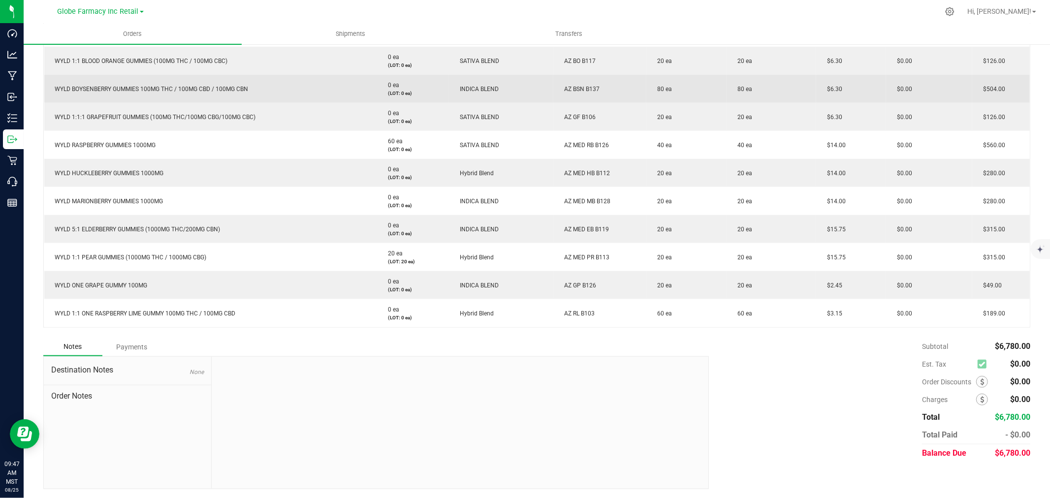
drag, startPoint x: 557, startPoint y: 85, endPoint x: 621, endPoint y: 92, distance: 63.9
click at [621, 92] on td "AZ BSN B137" at bounding box center [599, 89] width 93 height 28
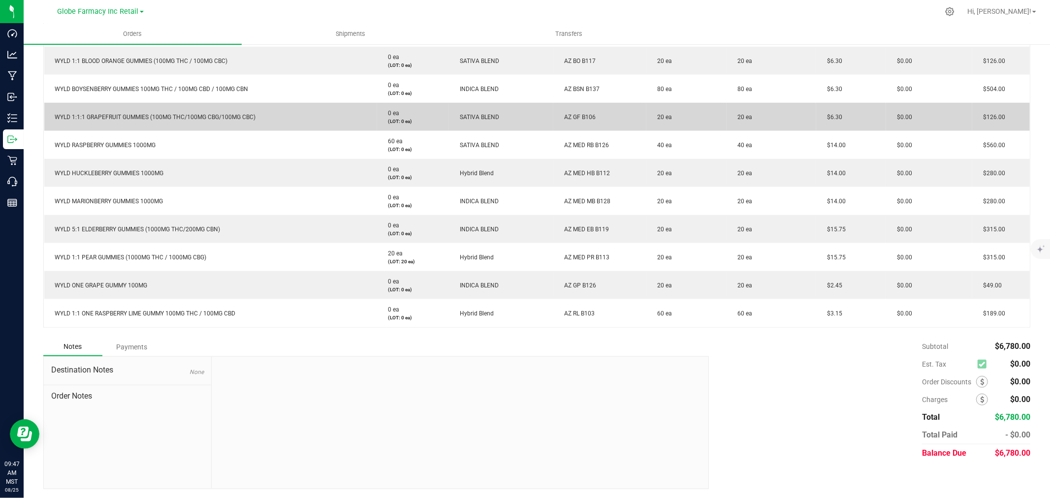
drag, startPoint x: 572, startPoint y: 112, endPoint x: 603, endPoint y: 111, distance: 31.0
click at [603, 111] on td "AZ GF B106" at bounding box center [599, 117] width 93 height 28
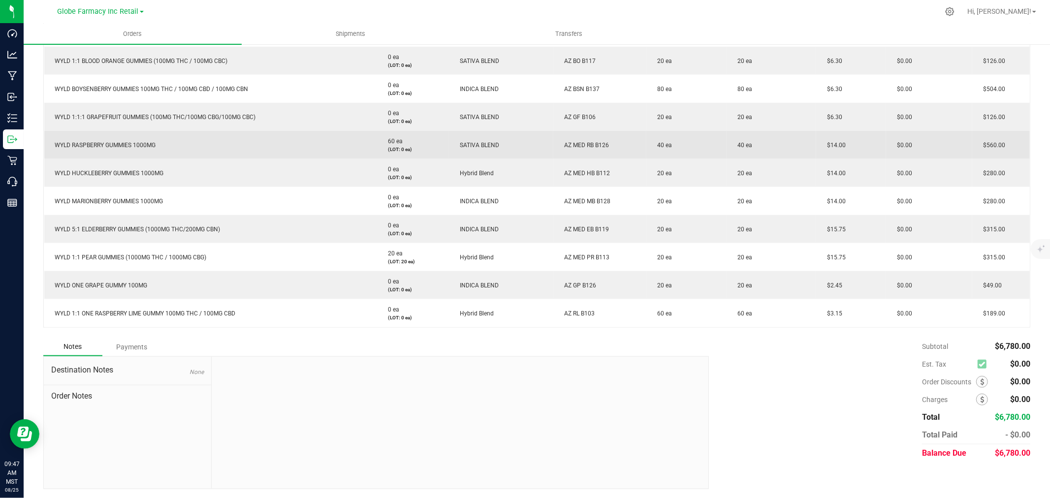
drag, startPoint x: 558, startPoint y: 146, endPoint x: 680, endPoint y: 153, distance: 121.4
click at [680, 153] on outbound-order-line-row "WYLD RASPBERRY GUMMIES 1000MG 60 ea (LOT: 0 ea) SATIVA BLEND AZ MED RB B126 40 …" at bounding box center [537, 145] width 986 height 28
click at [616, 148] on td "AZ MED RB B126" at bounding box center [599, 145] width 93 height 28
click at [569, 145] on span "AZ MED RB B126" at bounding box center [584, 145] width 50 height 7
drag, startPoint x: 558, startPoint y: 145, endPoint x: 606, endPoint y: 145, distance: 47.8
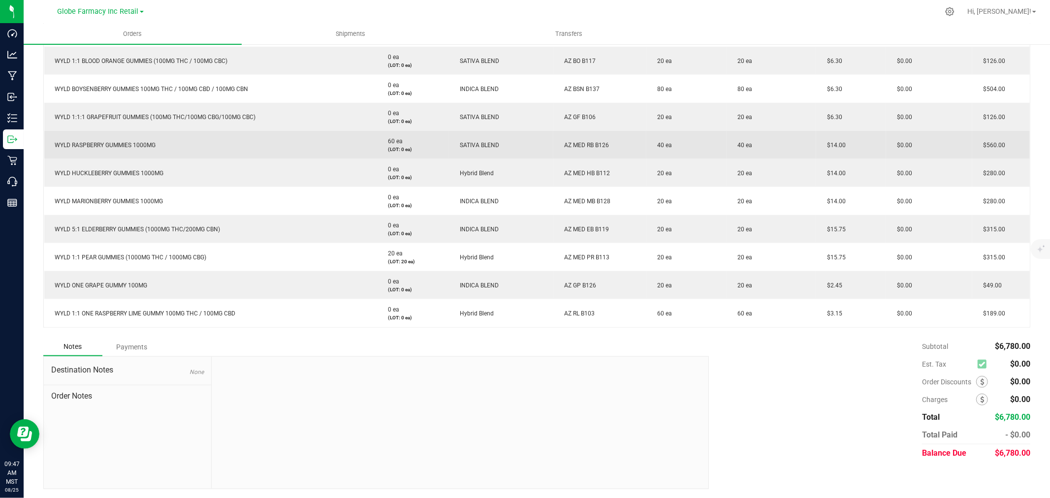
click at [606, 145] on td "AZ MED RB B126" at bounding box center [599, 145] width 93 height 28
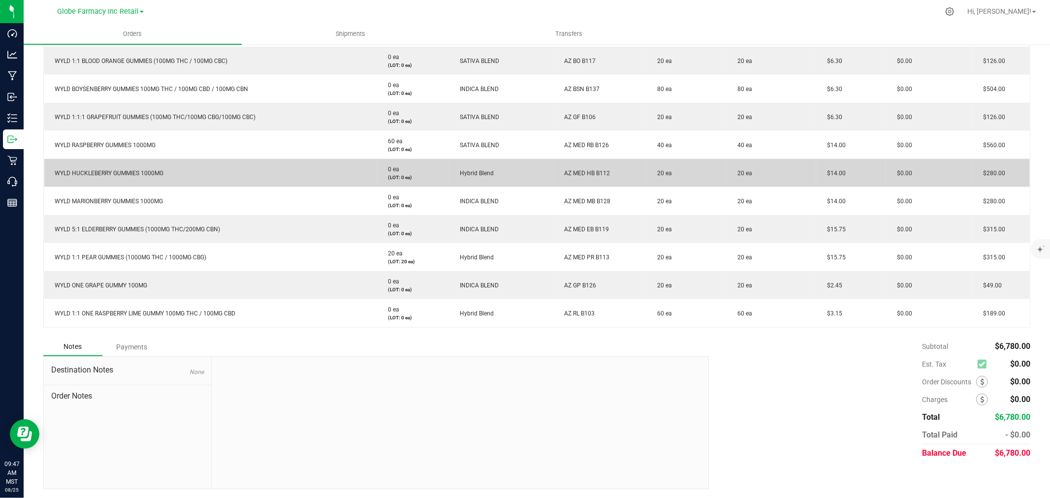
drag, startPoint x: 591, startPoint y: 173, endPoint x: 629, endPoint y: 176, distance: 38.1
click at [629, 176] on td "AZ MED HB B112" at bounding box center [599, 173] width 93 height 28
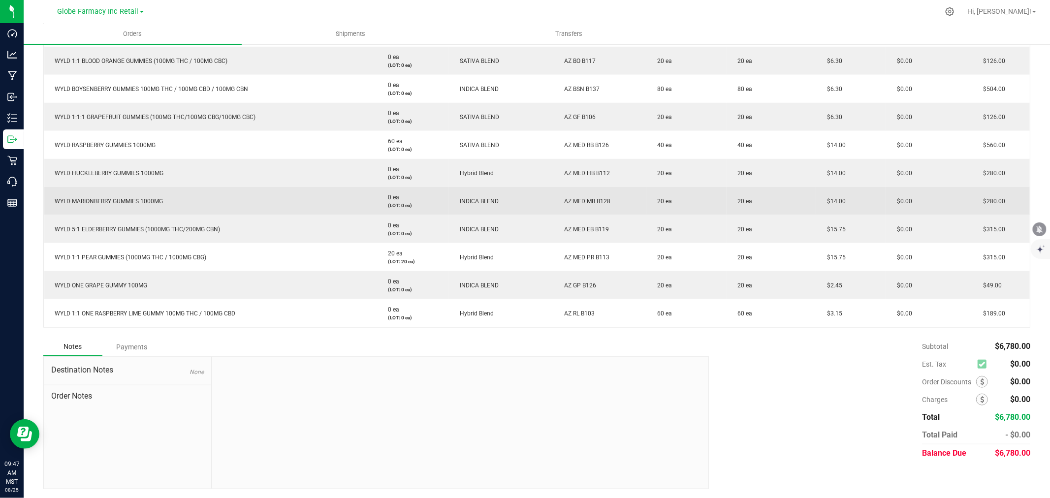
drag, startPoint x: 563, startPoint y: 198, endPoint x: 631, endPoint y: 200, distance: 68.0
click at [630, 200] on td "AZ MED MB B128" at bounding box center [599, 201] width 93 height 28
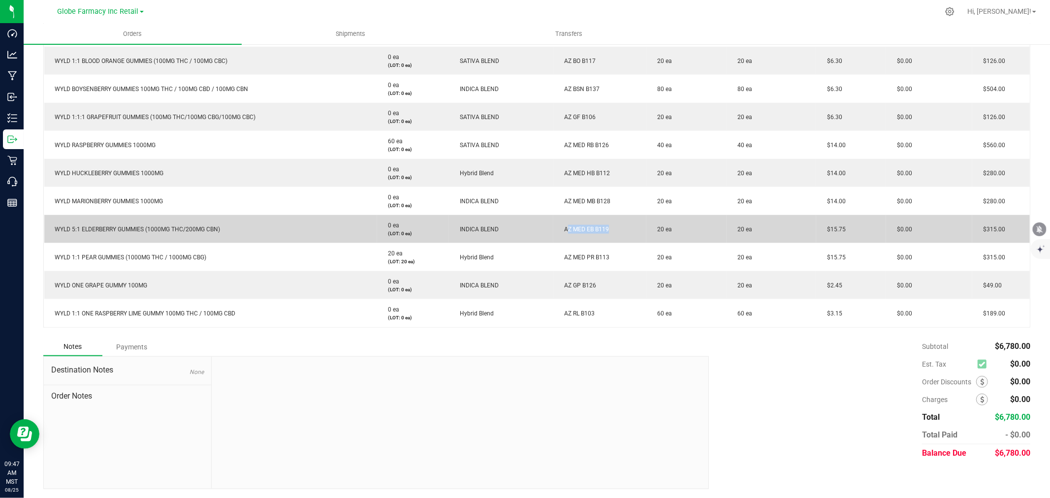
drag, startPoint x: 559, startPoint y: 224, endPoint x: 653, endPoint y: 228, distance: 93.7
click at [651, 228] on outbound-order-line-row "WYLD 5:1 ELDERBERRY GUMMIES (1000MG THC/200MG CBN) 0 ea (LOT: 0 ea) INDICA BLEN…" at bounding box center [537, 229] width 986 height 28
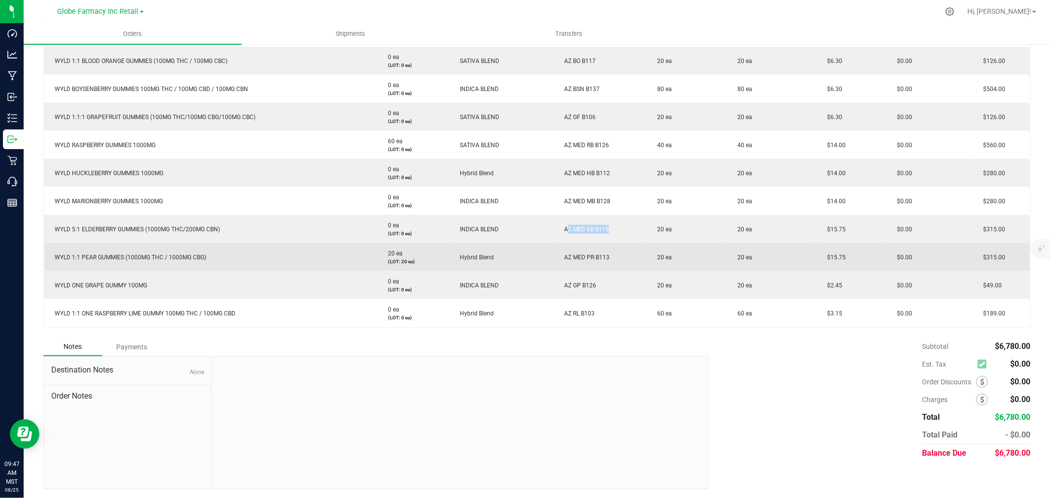
drag, startPoint x: 555, startPoint y: 253, endPoint x: 616, endPoint y: 266, distance: 62.5
click at [616, 266] on td "AZ MED PR B113" at bounding box center [599, 257] width 93 height 28
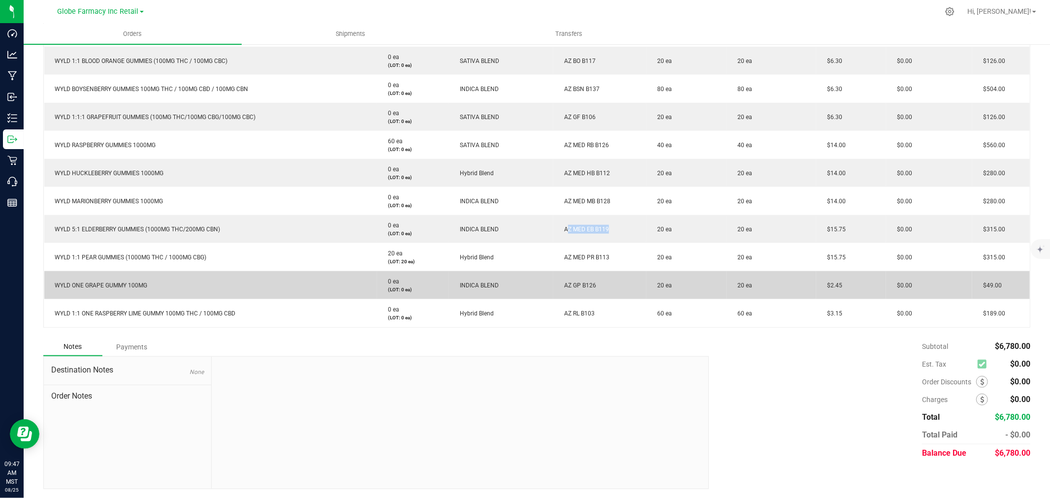
drag, startPoint x: 562, startPoint y: 289, endPoint x: 634, endPoint y: 285, distance: 72.0
click at [616, 284] on td "AZ GP B126" at bounding box center [599, 285] width 93 height 28
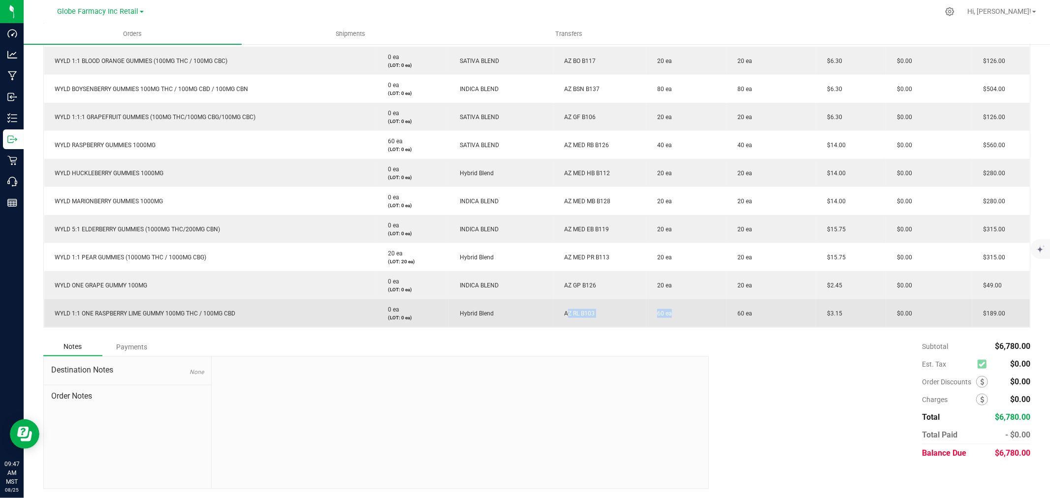
drag, startPoint x: 562, startPoint y: 314, endPoint x: 666, endPoint y: 316, distance: 103.4
click at [666, 316] on outbound-order-line-row "WYLD 1:1 ONE RASPBERRY LIME GUMMY 100MG THC / 100MG CBD 0 ea (LOT: 0 ea) Hybrid…" at bounding box center [537, 313] width 986 height 28
click at [613, 313] on td "AZ RL B103" at bounding box center [599, 313] width 93 height 28
drag, startPoint x: 567, startPoint y: 311, endPoint x: 626, endPoint y: 311, distance: 59.6
click at [626, 311] on td "AZ RL B103" at bounding box center [599, 313] width 93 height 28
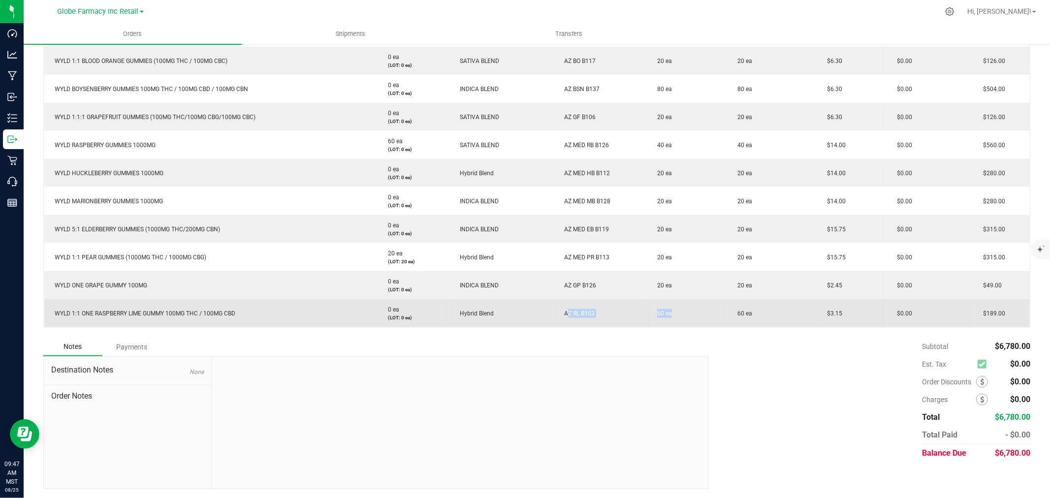
click at [601, 311] on td "AZ RL B103" at bounding box center [599, 313] width 93 height 28
click at [553, 311] on td "AZ RL B103" at bounding box center [599, 313] width 93 height 28
drag, startPoint x: 562, startPoint y: 309, endPoint x: 603, endPoint y: 309, distance: 40.9
click at [603, 309] on td "AZ RL B103" at bounding box center [599, 313] width 93 height 28
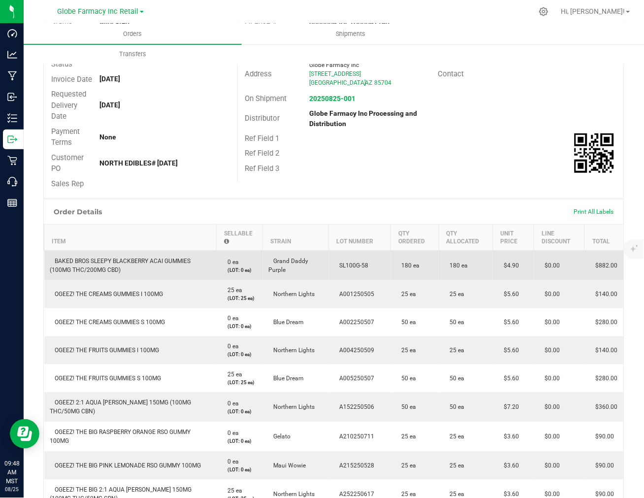
scroll to position [86, 0]
